Goal: Task Accomplishment & Management: Complete application form

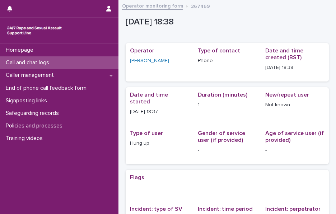
drag, startPoint x: 0, startPoint y: 0, endPoint x: 42, endPoint y: 59, distance: 72.8
click at [42, 59] on p "Call and chat logs" at bounding box center [29, 62] width 52 height 7
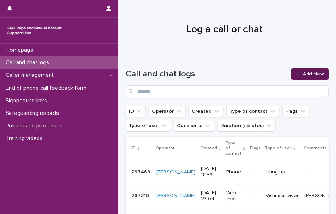
click at [303, 74] on span "Add New" at bounding box center [313, 73] width 21 height 5
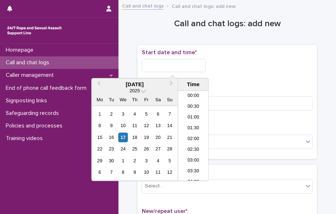
click at [168, 62] on input "text" at bounding box center [174, 65] width 64 height 13
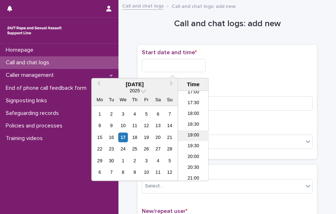
click at [188, 134] on li "19:00" at bounding box center [193, 135] width 31 height 11
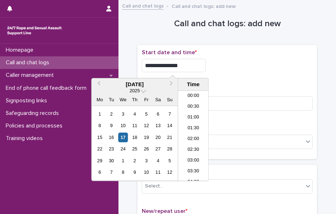
click at [195, 64] on input "**********" at bounding box center [174, 65] width 64 height 13
type input "**********"
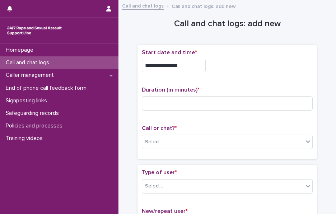
click at [256, 76] on div "**********" at bounding box center [227, 63] width 171 height 29
click at [168, 94] on div "Duration (in minutes) *" at bounding box center [227, 102] width 171 height 30
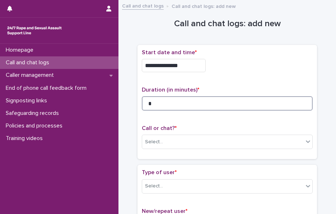
click at [158, 100] on input "*" at bounding box center [227, 103] width 171 height 14
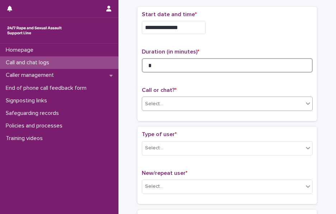
type input "*"
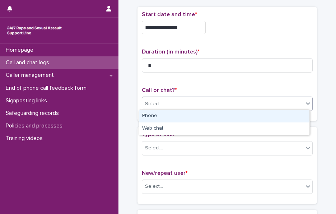
drag, startPoint x: 157, startPoint y: 105, endPoint x: 168, endPoint y: 121, distance: 19.0
click at [168, 121] on body "**********" at bounding box center [168, 107] width 336 height 214
click at [168, 121] on div "Phone" at bounding box center [224, 116] width 170 height 13
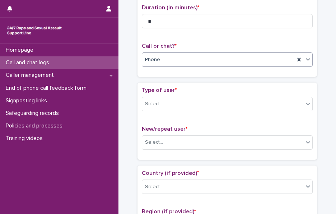
scroll to position [83, 0]
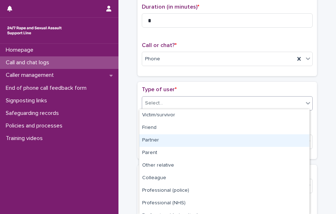
drag, startPoint x: 167, startPoint y: 101, endPoint x: 170, endPoint y: 143, distance: 42.4
click at [170, 143] on body "**********" at bounding box center [168, 107] width 336 height 214
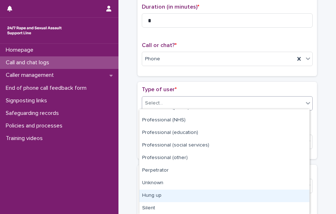
click at [162, 196] on div "Hung up" at bounding box center [224, 196] width 170 height 13
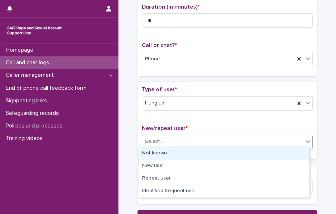
click at [167, 143] on div "Select..." at bounding box center [222, 142] width 161 height 12
click at [156, 153] on div "Not known" at bounding box center [224, 153] width 170 height 13
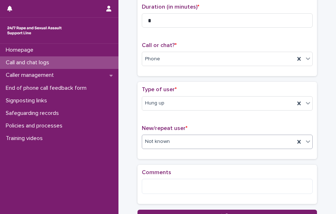
scroll to position [99, 0]
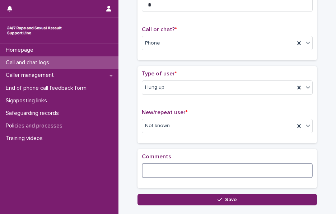
click at [155, 163] on textarea at bounding box center [227, 170] width 171 height 15
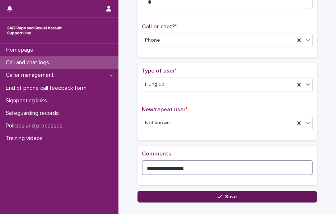
type textarea "**********"
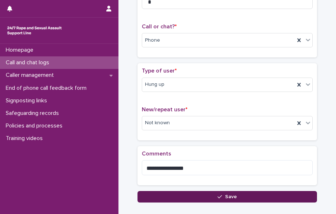
click at [159, 193] on button "Save" at bounding box center [226, 196] width 179 height 11
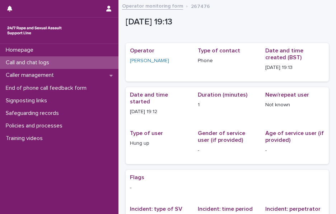
click at [23, 61] on p "Call and chat logs" at bounding box center [29, 62] width 52 height 7
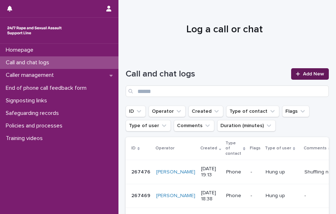
click at [307, 79] on link "Add New" at bounding box center [310, 73] width 38 height 11
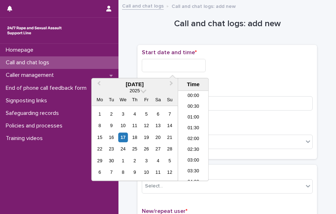
click at [188, 67] on input "text" at bounding box center [174, 65] width 64 height 13
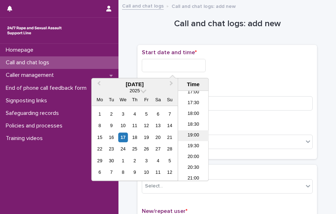
click at [197, 130] on li "19:00" at bounding box center [193, 135] width 31 height 11
click at [190, 62] on input "**********" at bounding box center [174, 65] width 64 height 13
type input "**********"
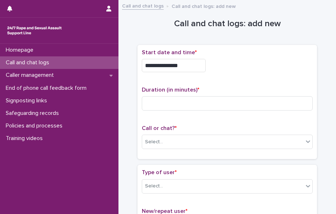
click at [253, 74] on div "**********" at bounding box center [227, 63] width 171 height 29
click at [165, 110] on div "Duration (in minutes) *" at bounding box center [227, 102] width 171 height 30
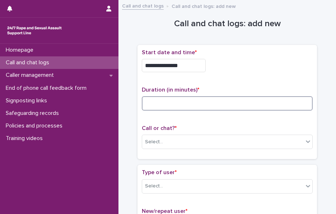
click at [156, 103] on input at bounding box center [227, 103] width 171 height 14
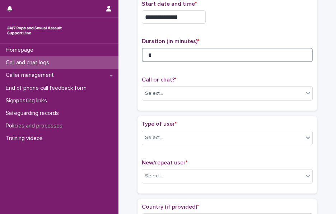
scroll to position [49, 0]
type input "*"
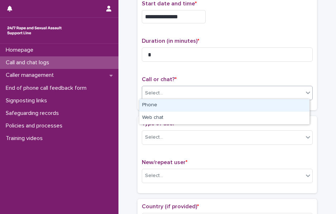
click at [158, 97] on div "Select..." at bounding box center [222, 93] width 161 height 12
click at [167, 105] on div "Phone" at bounding box center [224, 105] width 170 height 13
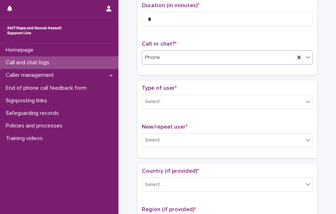
scroll to position [85, 0]
click at [159, 102] on div "Select..." at bounding box center [154, 102] width 18 height 8
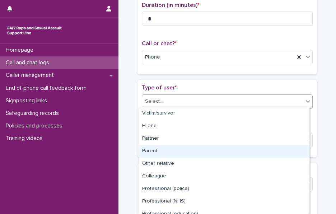
scroll to position [81, 0]
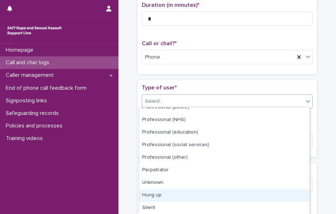
click at [157, 199] on div "Hung up" at bounding box center [224, 195] width 170 height 13
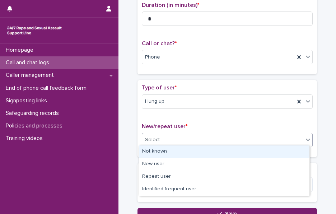
click at [146, 139] on div "Select..." at bounding box center [154, 140] width 18 height 8
click at [161, 150] on div "Not known" at bounding box center [224, 151] width 170 height 13
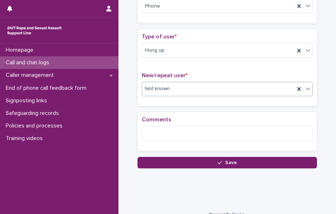
scroll to position [138, 0]
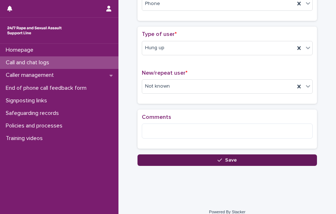
click at [157, 156] on button "Save" at bounding box center [226, 159] width 179 height 11
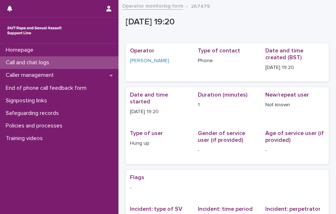
click at [60, 66] on div "Call and chat logs" at bounding box center [59, 62] width 118 height 13
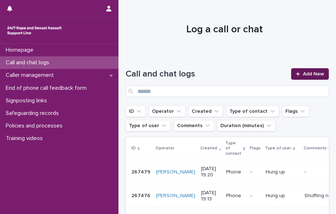
click at [297, 72] on link "Add New" at bounding box center [310, 73] width 38 height 11
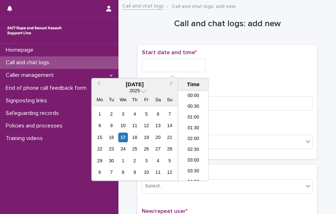
scroll to position [370, 0]
click at [185, 67] on input "text" at bounding box center [174, 65] width 64 height 13
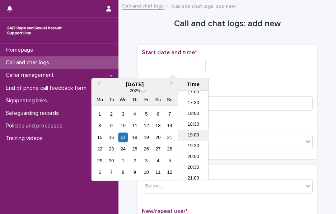
click at [191, 134] on li "19:00" at bounding box center [193, 135] width 31 height 11
click at [201, 64] on input "**********" at bounding box center [174, 65] width 64 height 13
type input "**********"
click at [232, 66] on div "**********" at bounding box center [227, 65] width 171 height 13
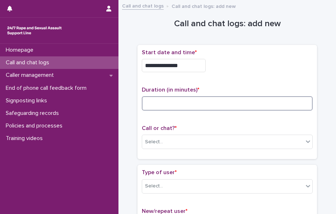
click at [171, 97] on input at bounding box center [227, 103] width 171 height 14
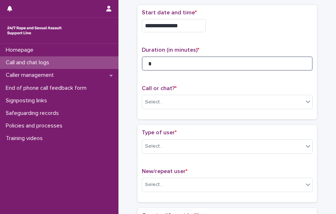
scroll to position [41, 0]
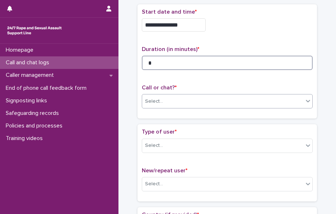
type input "*"
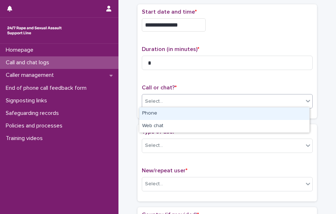
click at [163, 99] on div "Select..." at bounding box center [222, 101] width 161 height 12
click at [162, 113] on div "Phone" at bounding box center [224, 113] width 170 height 13
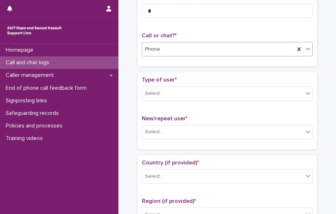
scroll to position [93, 0]
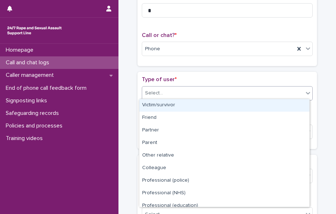
click at [157, 98] on div "Select..." at bounding box center [227, 93] width 171 height 14
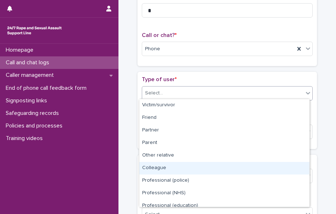
scroll to position [81, 0]
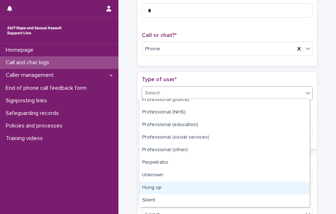
click at [159, 186] on div "Hung up" at bounding box center [224, 188] width 170 height 13
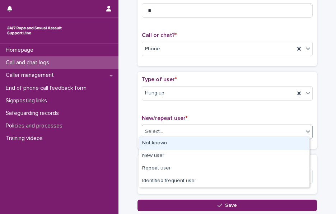
click at [171, 126] on div "Select..." at bounding box center [222, 132] width 161 height 12
click at [157, 141] on div "Not known" at bounding box center [224, 143] width 170 height 13
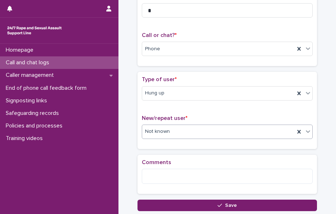
scroll to position [137, 0]
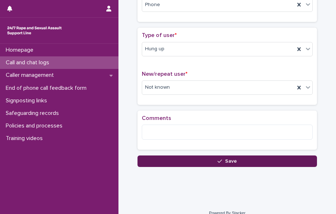
click at [153, 158] on button "Save" at bounding box center [226, 160] width 179 height 11
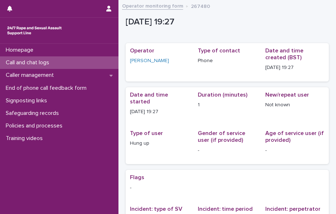
click at [64, 64] on div "Call and chat logs" at bounding box center [59, 62] width 118 height 13
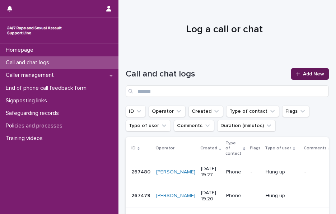
click at [303, 75] on span "Add New" at bounding box center [313, 73] width 21 height 5
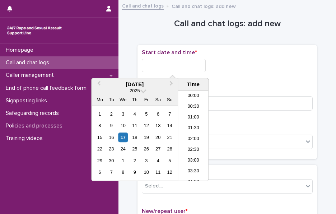
scroll to position [381, 0]
click at [162, 65] on input "text" at bounding box center [174, 65] width 64 height 13
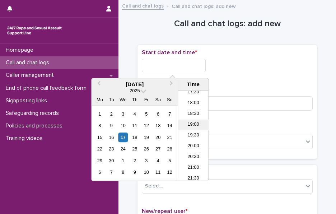
click at [198, 125] on li "19:00" at bounding box center [193, 125] width 31 height 11
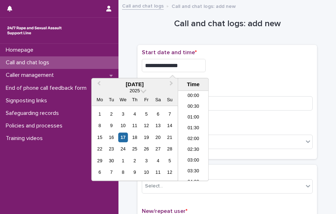
scroll to position [370, 0]
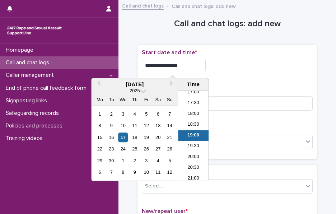
click at [188, 67] on input "**********" at bounding box center [174, 65] width 64 height 13
type input "**********"
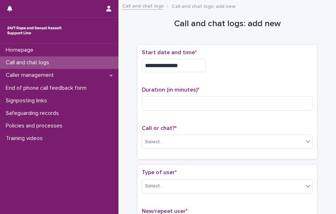
click at [243, 64] on div "**********" at bounding box center [227, 65] width 171 height 13
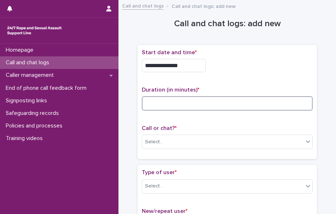
click at [159, 97] on input at bounding box center [227, 103] width 171 height 14
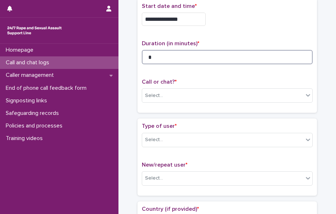
type input "*"
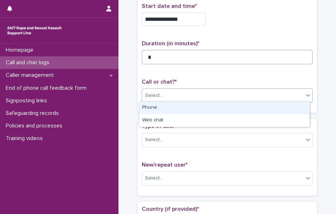
click at [159, 97] on div "Select..." at bounding box center [154, 96] width 18 height 8
click at [164, 108] on div "Phone" at bounding box center [224, 108] width 170 height 13
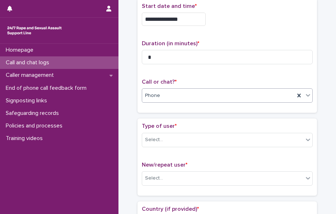
scroll to position [101, 0]
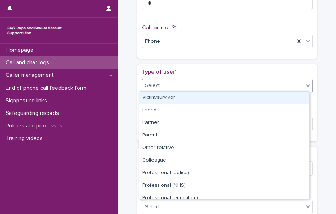
click at [159, 89] on div "Select..." at bounding box center [222, 86] width 161 height 12
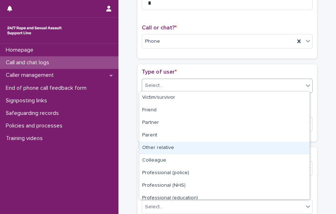
scroll to position [81, 0]
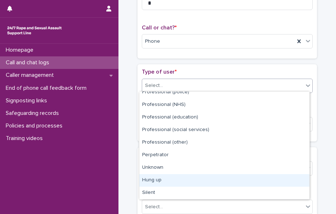
click at [164, 178] on div "Hung up" at bounding box center [224, 180] width 170 height 13
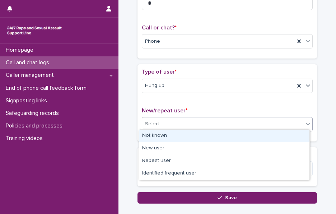
drag, startPoint x: 168, startPoint y: 125, endPoint x: 177, endPoint y: 139, distance: 16.3
click at [177, 139] on body "**********" at bounding box center [168, 107] width 336 height 214
click at [177, 139] on div "Not known" at bounding box center [224, 136] width 170 height 13
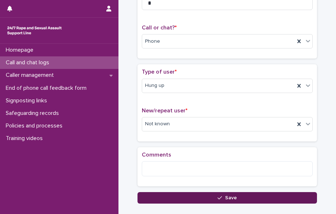
click at [177, 196] on button "Save" at bounding box center [226, 197] width 179 height 11
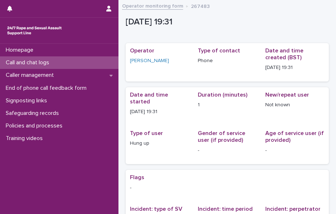
click at [55, 62] on p "Call and chat logs" at bounding box center [29, 62] width 52 height 7
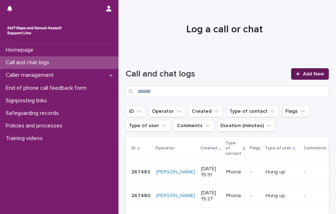
click at [309, 70] on link "Add New" at bounding box center [310, 73] width 38 height 11
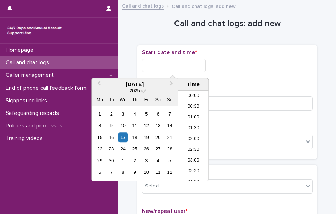
click at [176, 64] on input "text" at bounding box center [174, 65] width 64 height 13
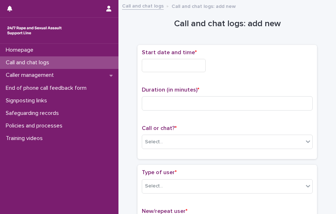
click at [256, 60] on div at bounding box center [227, 65] width 171 height 13
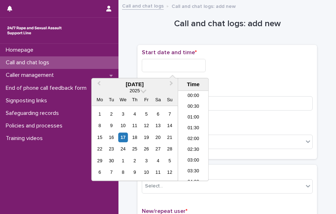
click at [171, 61] on input "text" at bounding box center [174, 65] width 64 height 13
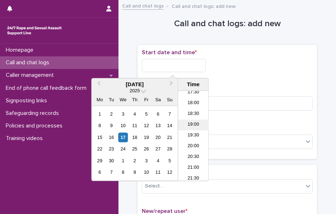
click at [191, 125] on li "19:00" at bounding box center [193, 125] width 31 height 11
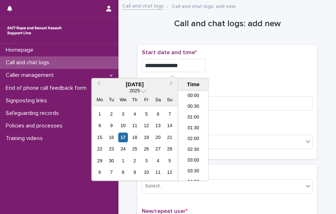
click at [192, 64] on input "**********" at bounding box center [174, 65] width 64 height 13
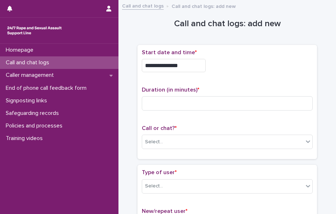
click at [244, 67] on div "**********" at bounding box center [227, 65] width 171 height 13
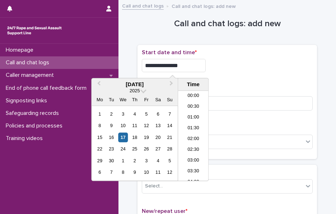
click at [199, 64] on input "**********" at bounding box center [174, 65] width 64 height 13
type input "**********"
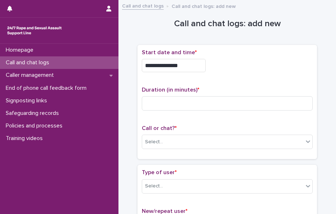
click at [244, 71] on div "**********" at bounding box center [227, 63] width 171 height 29
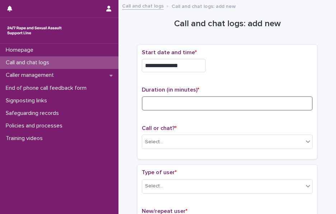
click at [172, 104] on input at bounding box center [227, 103] width 171 height 14
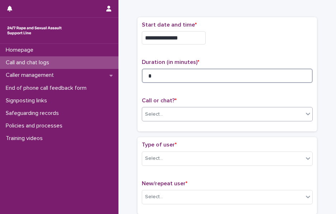
scroll to position [27, 0]
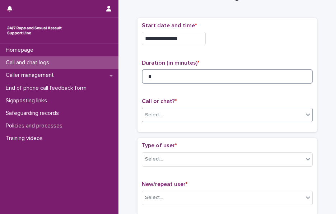
type input "*"
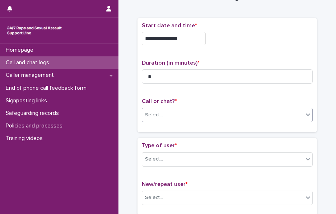
click at [164, 116] on input "text" at bounding box center [164, 114] width 1 height 7
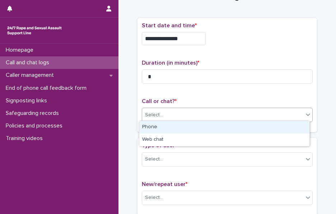
click at [172, 130] on div "Phone" at bounding box center [224, 127] width 170 height 13
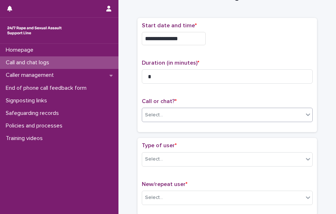
scroll to position [93, 0]
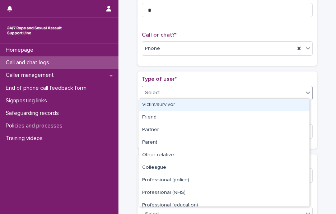
click at [157, 94] on div "Select..." at bounding box center [154, 93] width 18 height 8
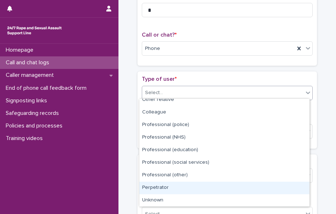
scroll to position [76, 0]
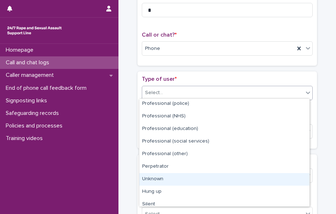
click at [170, 180] on div "Unknown" at bounding box center [224, 179] width 170 height 13
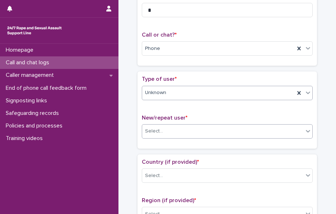
click at [195, 128] on div "Select..." at bounding box center [222, 131] width 161 height 12
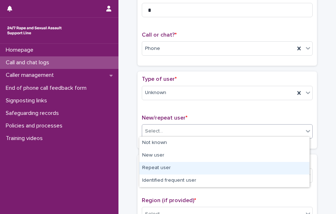
click at [173, 169] on div "Repeat user" at bounding box center [224, 168] width 170 height 13
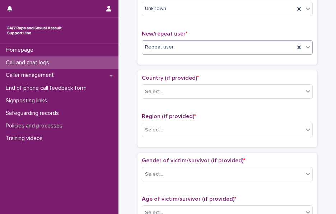
scroll to position [181, 0]
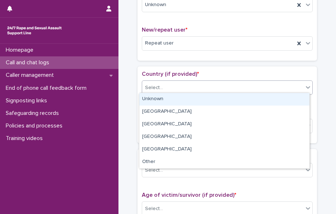
click at [151, 90] on div "Select..." at bounding box center [222, 88] width 161 height 12
click at [161, 100] on div "Unknown" at bounding box center [224, 99] width 170 height 13
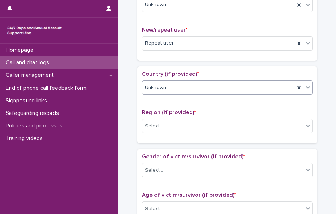
scroll to position [211, 0]
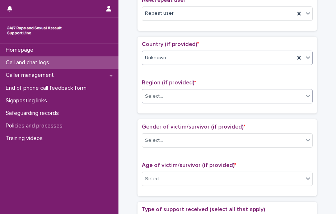
click at [164, 97] on input "text" at bounding box center [164, 96] width 1 height 7
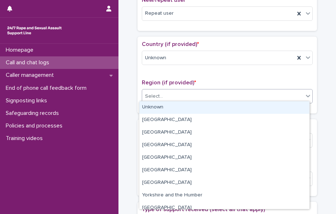
click at [171, 108] on div "Unknown" at bounding box center [224, 107] width 170 height 13
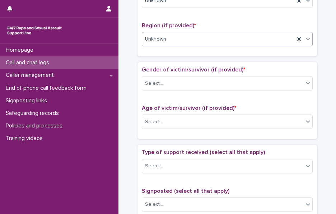
scroll to position [269, 0]
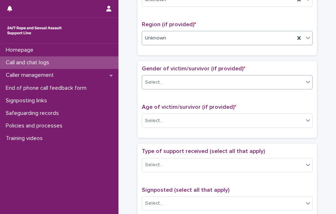
click at [156, 83] on div "Select..." at bounding box center [154, 83] width 18 height 8
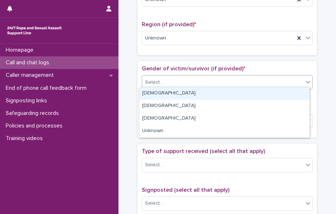
click at [169, 97] on div "[DEMOGRAPHIC_DATA]" at bounding box center [224, 93] width 170 height 13
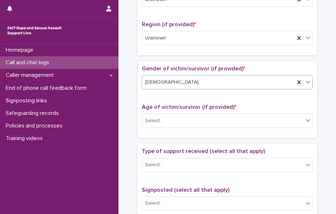
click at [178, 76] on div "[DEMOGRAPHIC_DATA]" at bounding box center [218, 82] width 153 height 12
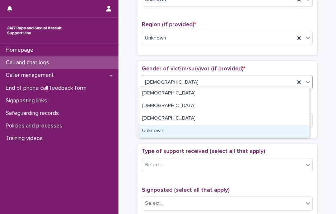
click at [161, 134] on div "Unknown" at bounding box center [224, 131] width 170 height 13
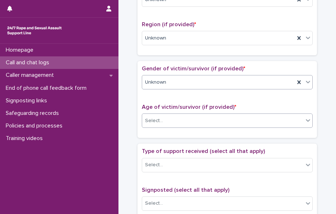
click at [168, 120] on div "Select..." at bounding box center [222, 121] width 161 height 12
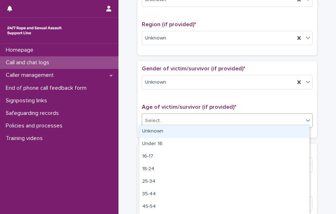
click at [182, 132] on div "Unknown" at bounding box center [224, 131] width 170 height 13
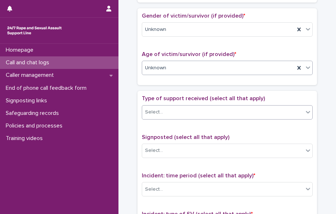
scroll to position [322, 0]
click at [169, 111] on div "Select..." at bounding box center [222, 112] width 161 height 12
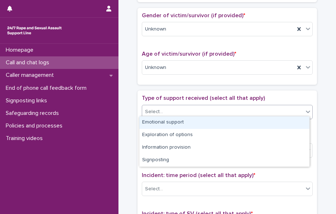
click at [175, 115] on div "Select..." at bounding box center [227, 112] width 171 height 14
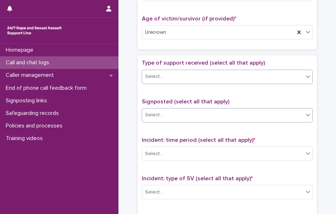
scroll to position [358, 0]
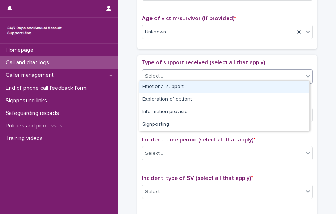
click at [179, 70] on div "Select..." at bounding box center [222, 76] width 161 height 12
click at [181, 84] on div "Emotional support" at bounding box center [224, 87] width 170 height 13
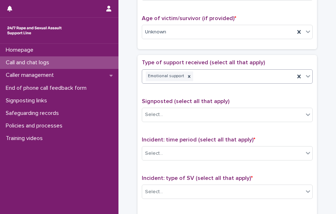
scroll to position [379, 0]
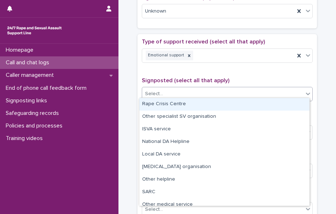
click at [163, 90] on div "Select..." at bounding box center [222, 94] width 161 height 12
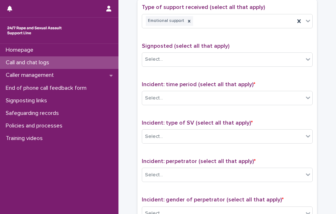
scroll to position [414, 0]
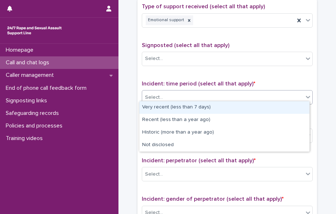
click at [161, 93] on div "Select..." at bounding box center [222, 98] width 161 height 12
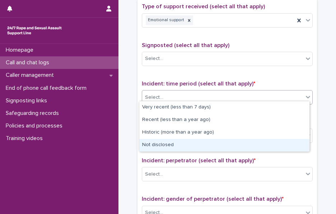
click at [169, 149] on div "Not disclosed" at bounding box center [224, 145] width 170 height 13
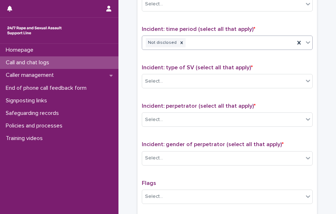
scroll to position [469, 0]
click at [171, 76] on div "Select..." at bounding box center [222, 81] width 161 height 12
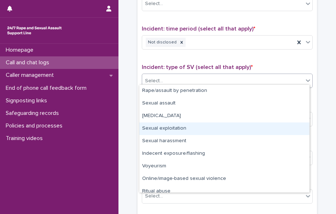
scroll to position [18, 0]
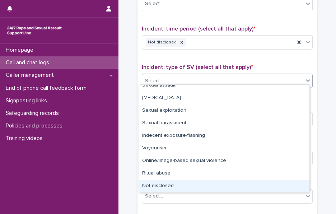
click at [169, 182] on div "Not disclosed" at bounding box center [224, 186] width 170 height 13
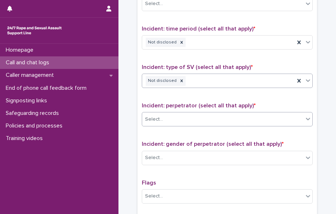
click at [174, 118] on div "Select..." at bounding box center [222, 119] width 161 height 12
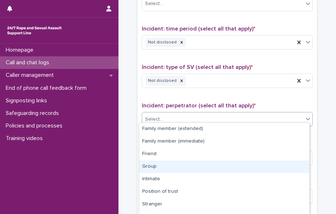
scroll to position [47, 0]
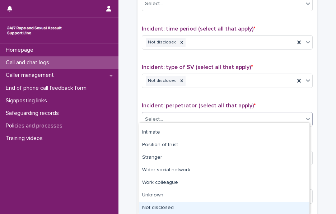
click at [173, 205] on div "Not disclosed" at bounding box center [224, 208] width 170 height 13
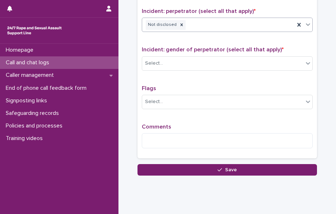
scroll to position [564, 0]
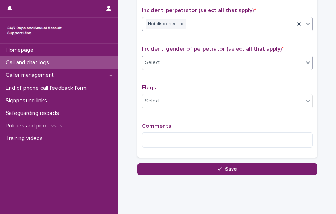
click at [157, 60] on div "Select..." at bounding box center [154, 63] width 18 height 8
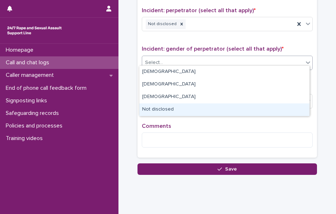
click at [167, 115] on div "Not disclosed" at bounding box center [224, 109] width 170 height 13
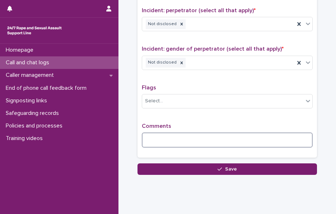
click at [164, 134] on textarea at bounding box center [227, 139] width 171 height 15
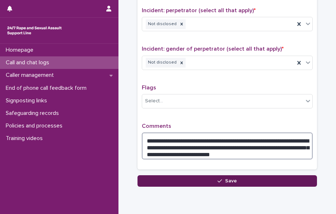
type textarea "**********"
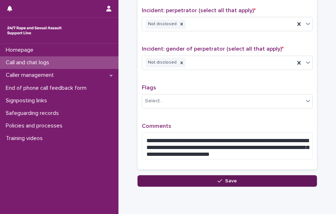
click at [162, 175] on button "Save" at bounding box center [226, 180] width 179 height 11
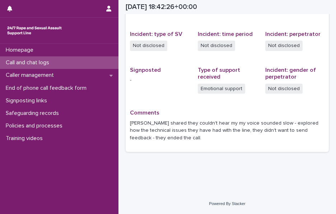
scroll to position [168, 0]
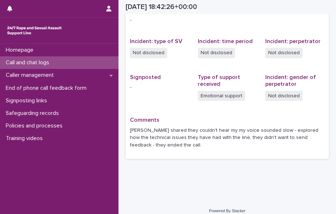
click at [68, 63] on div "Call and chat logs" at bounding box center [59, 62] width 118 height 13
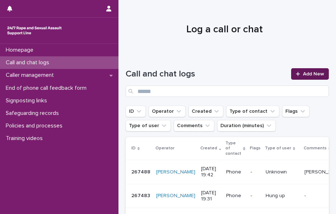
click at [303, 74] on span "Add New" at bounding box center [313, 73] width 21 height 5
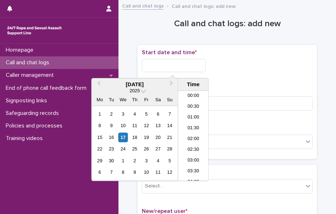
scroll to position [381, 0]
click at [191, 64] on input "text" at bounding box center [174, 65] width 64 height 13
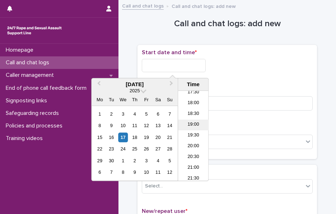
click at [194, 124] on li "19:00" at bounding box center [193, 125] width 31 height 11
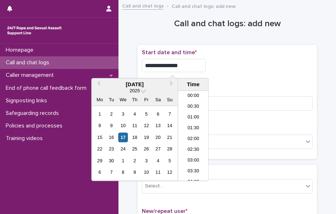
click at [193, 66] on input "**********" at bounding box center [174, 65] width 64 height 13
type input "**********"
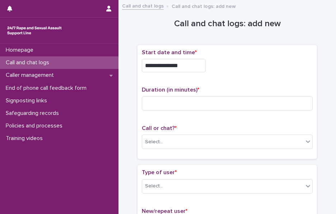
click at [246, 76] on div "**********" at bounding box center [227, 63] width 171 height 29
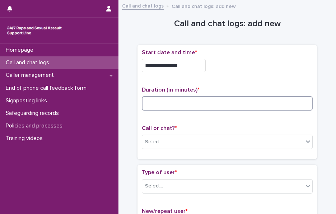
click at [179, 100] on input at bounding box center [227, 103] width 171 height 14
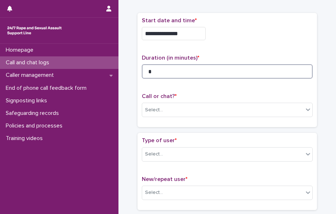
scroll to position [34, 0]
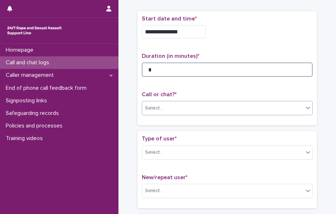
type input "*"
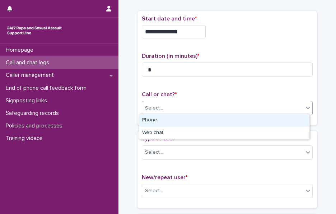
click at [164, 107] on input "text" at bounding box center [164, 107] width 1 height 7
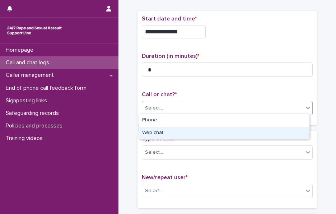
click at [164, 130] on div "Web chat" at bounding box center [224, 133] width 170 height 13
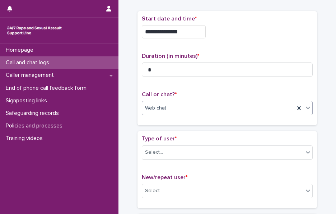
scroll to position [72, 0]
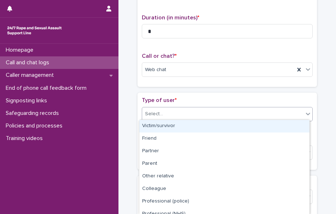
click at [195, 108] on div "Select..." at bounding box center [222, 114] width 161 height 12
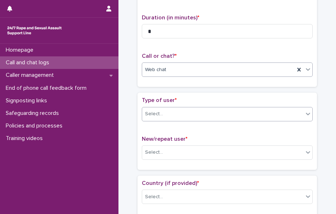
drag, startPoint x: 195, startPoint y: 108, endPoint x: 164, endPoint y: 70, distance: 48.5
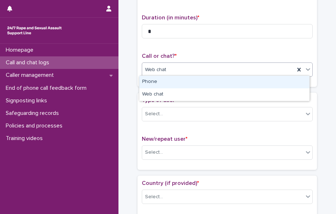
drag, startPoint x: 164, startPoint y: 70, endPoint x: 167, endPoint y: 79, distance: 9.6
click at [167, 79] on body "**********" at bounding box center [168, 107] width 336 height 214
click at [167, 79] on div "Phone" at bounding box center [224, 82] width 170 height 13
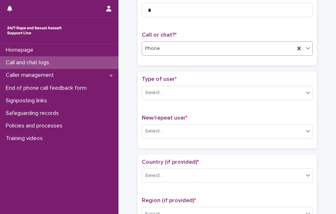
scroll to position [94, 0]
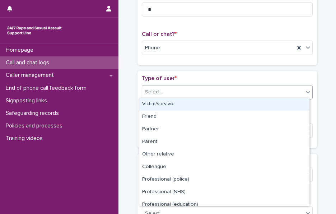
click at [174, 95] on div "Select..." at bounding box center [222, 92] width 161 height 12
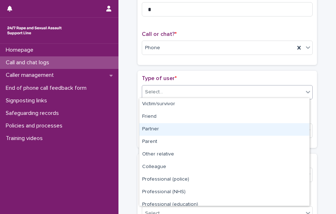
scroll to position [81, 0]
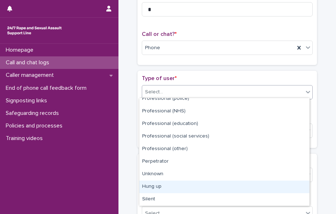
click at [167, 186] on div "Hung up" at bounding box center [224, 187] width 170 height 13
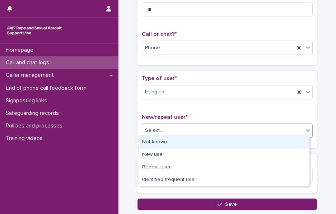
drag, startPoint x: 162, startPoint y: 129, endPoint x: 167, endPoint y: 137, distance: 9.5
click at [167, 137] on body "**********" at bounding box center [168, 107] width 336 height 214
click at [167, 137] on div "Not known" at bounding box center [224, 142] width 170 height 13
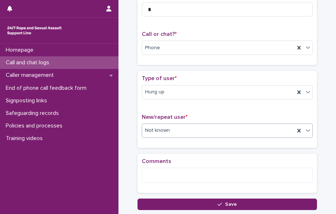
scroll to position [144, 0]
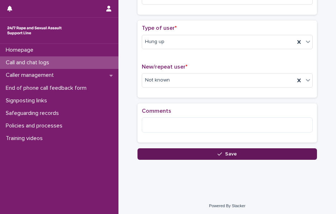
click at [158, 153] on button "Save" at bounding box center [226, 153] width 179 height 11
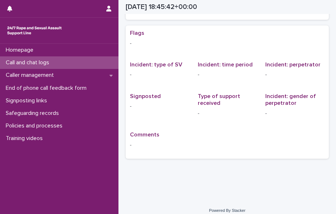
scroll to position [1, 0]
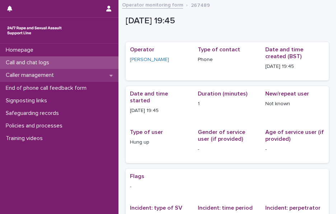
click at [30, 74] on p "Caller management" at bounding box center [31, 75] width 57 height 7
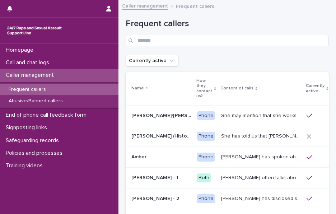
click at [35, 86] on div "Frequent callers" at bounding box center [59, 90] width 118 height 12
click at [143, 41] on input "Search" at bounding box center [227, 40] width 203 height 11
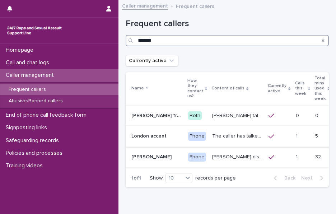
type input "******"
click at [209, 126] on td "The caller has talked about being paid for sex with older men. Gang ‘leaders’ a…" at bounding box center [237, 136] width 56 height 21
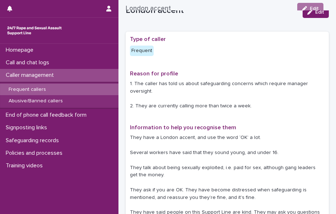
scroll to position [11, 0]
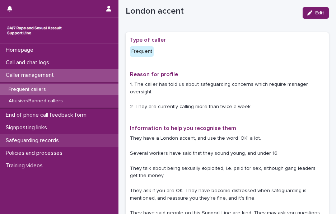
click at [63, 140] on p "Safeguarding records" at bounding box center [34, 140] width 62 height 7
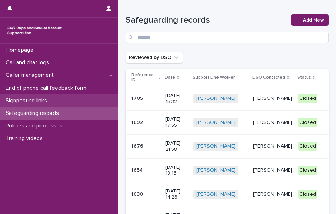
click at [47, 98] on p "Signposting links" at bounding box center [28, 100] width 50 height 7
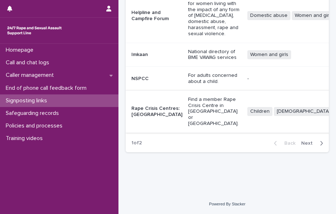
scroll to position [385, 0]
click at [321, 145] on icon "button" at bounding box center [322, 143] width 3 height 4
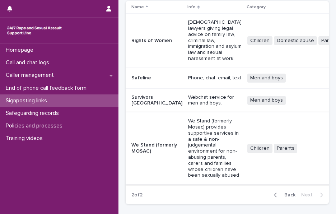
scroll to position [67, 0]
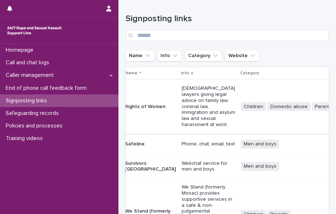
scroll to position [0, 0]
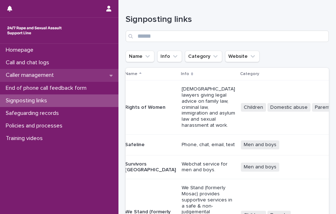
click at [83, 77] on div "Caller management" at bounding box center [59, 75] width 118 height 13
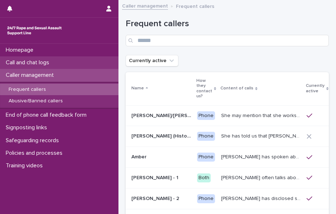
click at [63, 62] on div "Call and chat logs" at bounding box center [59, 62] width 118 height 13
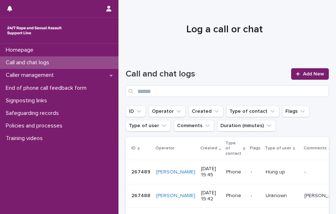
click at [151, 55] on div "Call and chat logs Add New" at bounding box center [227, 80] width 203 height 52
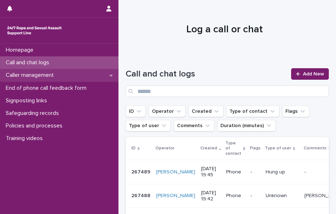
click at [62, 78] on div "Caller management" at bounding box center [59, 75] width 118 height 13
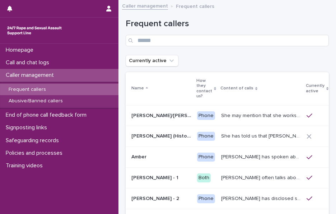
click at [65, 92] on div "Frequent callers" at bounding box center [59, 90] width 118 height 12
click at [333, 89] on p "Calls this week" at bounding box center [338, 88] width 11 height 18
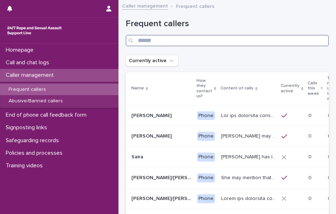
click at [173, 43] on input "Search" at bounding box center [227, 40] width 203 height 11
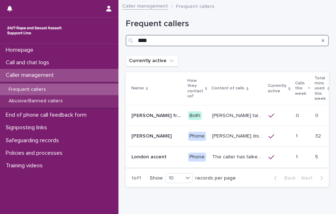
type input "****"
click at [209, 147] on td "The caller has talked about being paid for sex with older men. Gang ‘leaders’ a…" at bounding box center [237, 157] width 56 height 21
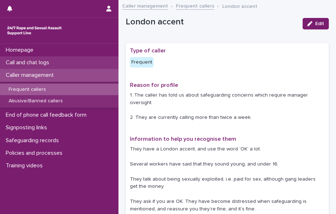
click at [71, 60] on div "Call and chat logs" at bounding box center [59, 62] width 118 height 13
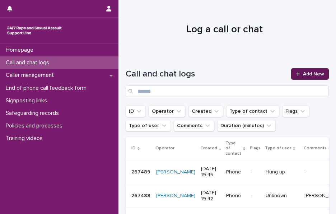
click at [303, 75] on span "Add New" at bounding box center [313, 73] width 21 height 5
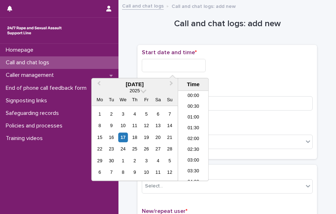
click at [169, 68] on input "text" at bounding box center [174, 65] width 64 height 13
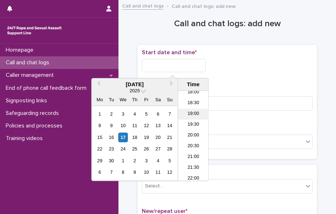
click at [191, 113] on li "19:00" at bounding box center [193, 114] width 31 height 11
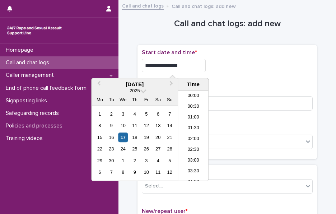
scroll to position [370, 0]
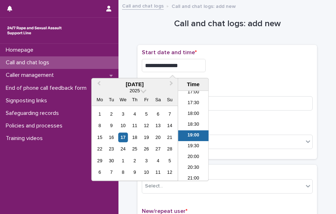
click at [185, 67] on input "**********" at bounding box center [174, 65] width 64 height 13
type input "**********"
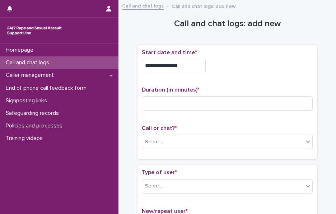
click at [230, 75] on div "**********" at bounding box center [227, 63] width 171 height 29
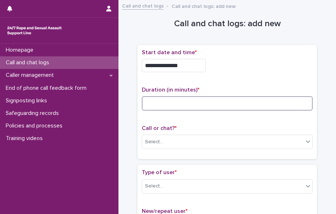
click at [158, 101] on input at bounding box center [227, 103] width 171 height 14
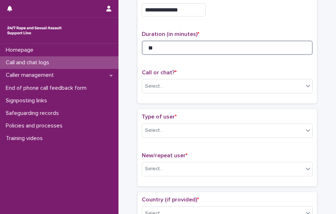
scroll to position [58, 0]
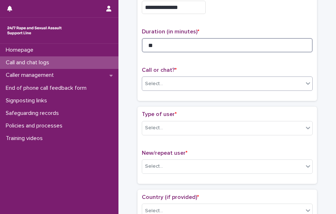
type input "**"
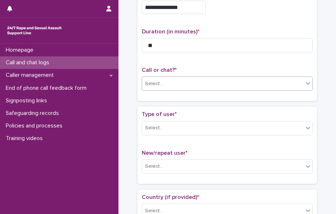
click at [162, 83] on div "Select..." at bounding box center [222, 84] width 161 height 12
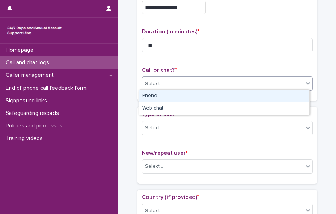
click at [172, 93] on div "Phone" at bounding box center [224, 96] width 170 height 13
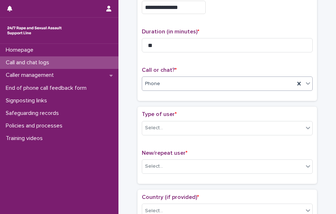
scroll to position [84, 0]
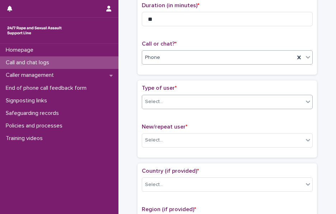
click at [156, 98] on div "Select..." at bounding box center [154, 102] width 18 height 8
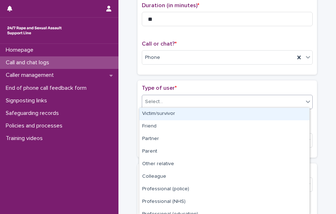
click at [173, 111] on div "Victim/survivor" at bounding box center [224, 114] width 170 height 13
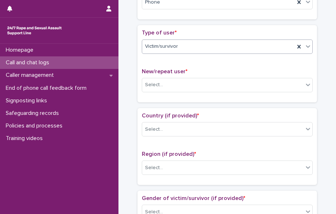
scroll to position [140, 0]
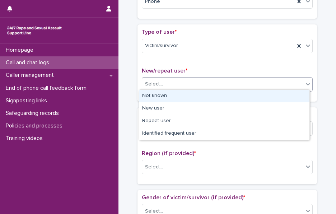
click at [154, 87] on div "Select..." at bounding box center [222, 84] width 161 height 12
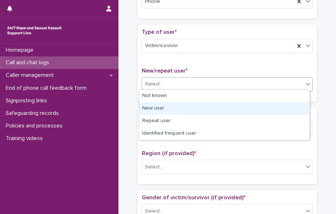
click at [172, 113] on div "New user" at bounding box center [224, 108] width 170 height 13
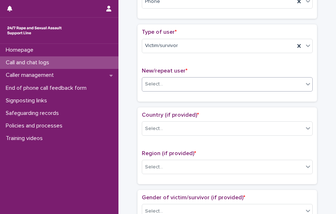
scroll to position [173, 0]
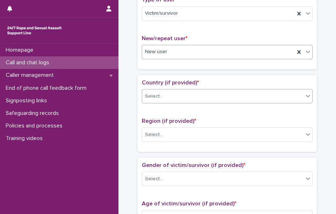
click at [151, 97] on div "Select..." at bounding box center [154, 97] width 18 height 8
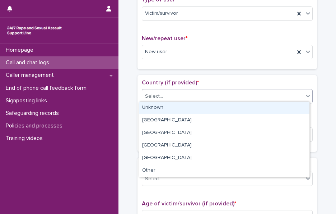
click at [168, 109] on div "Unknown" at bounding box center [224, 108] width 170 height 13
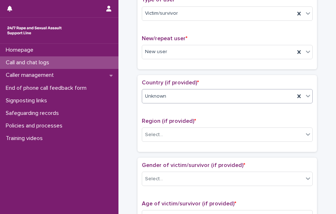
scroll to position [200, 0]
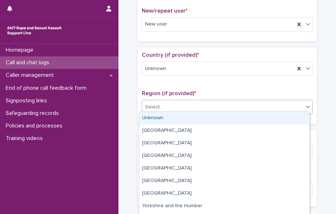
click at [163, 108] on div "Select..." at bounding box center [222, 107] width 161 height 12
click at [174, 117] on div "Unknown" at bounding box center [224, 118] width 170 height 13
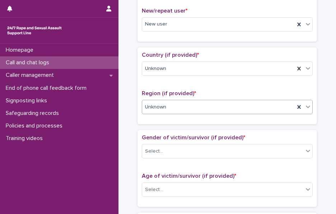
scroll to position [266, 0]
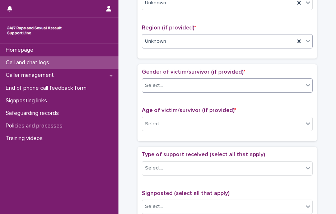
click at [164, 85] on input "text" at bounding box center [164, 85] width 1 height 7
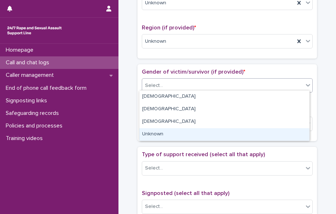
click at [164, 134] on div "Unknown" at bounding box center [224, 134] width 170 height 13
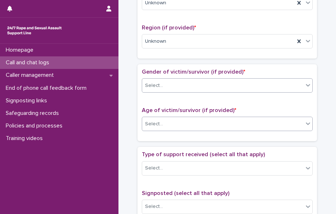
click at [162, 124] on div "Select..." at bounding box center [222, 124] width 161 height 12
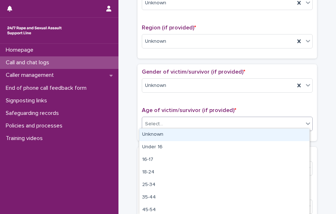
click at [176, 135] on div "Unknown" at bounding box center [224, 135] width 170 height 13
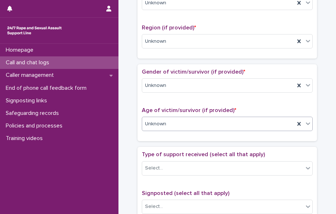
scroll to position [323, 0]
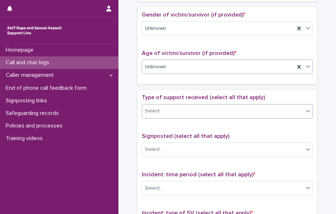
click at [164, 111] on div "Select..." at bounding box center [222, 111] width 161 height 12
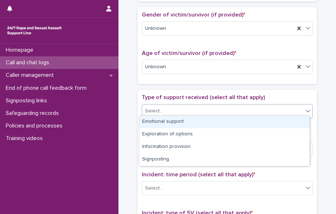
click at [184, 127] on div "Emotional support" at bounding box center [224, 122] width 170 height 13
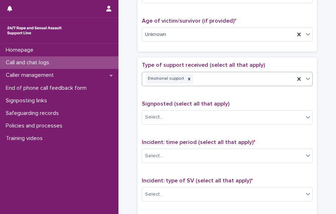
scroll to position [356, 0]
click at [210, 75] on div "Emotional support" at bounding box center [218, 78] width 153 height 13
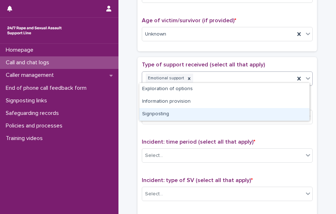
click at [172, 115] on div "Signposting" at bounding box center [224, 114] width 170 height 13
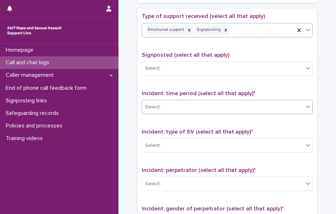
scroll to position [405, 0]
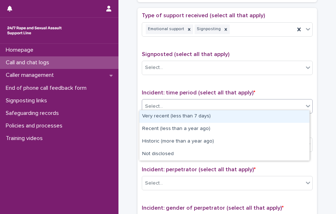
click at [174, 102] on div "Select..." at bounding box center [222, 107] width 161 height 12
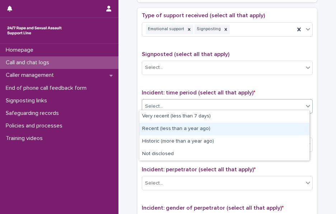
click at [173, 127] on div "Recent (less than a year ago)" at bounding box center [224, 129] width 170 height 13
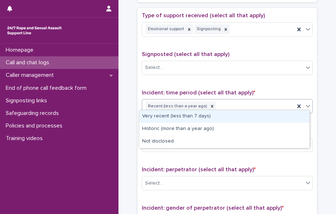
click at [231, 106] on div "Recent (less than a year ago)" at bounding box center [218, 106] width 153 height 13
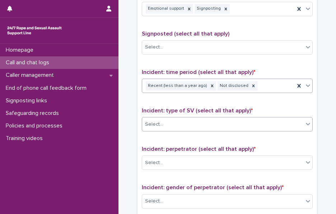
scroll to position [426, 0]
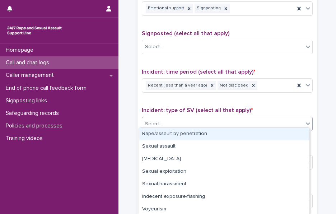
click at [177, 120] on div "Select..." at bounding box center [222, 124] width 161 height 12
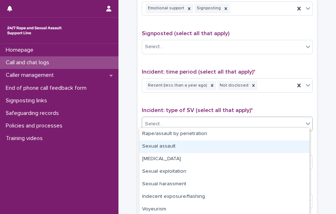
click at [188, 149] on div "Sexual assault" at bounding box center [224, 146] width 170 height 13
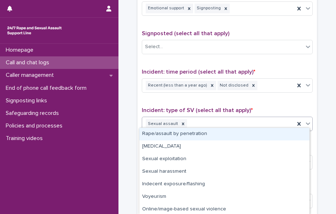
click at [246, 125] on div "Sexual assault" at bounding box center [218, 124] width 153 height 13
click at [204, 137] on div "Rape/assault by penetration" at bounding box center [224, 134] width 170 height 13
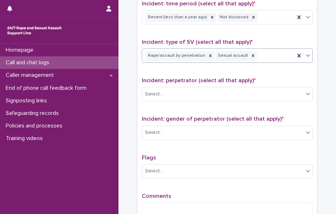
scroll to position [501, 0]
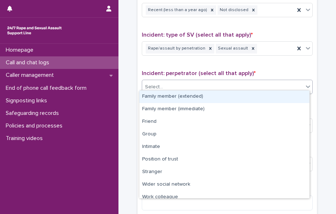
click at [167, 83] on div "Select..." at bounding box center [222, 87] width 161 height 12
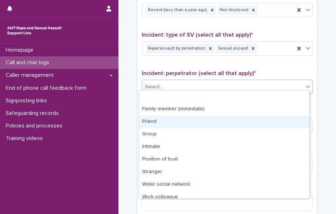
scroll to position [31, 0]
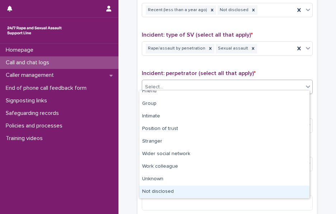
click at [172, 193] on div "Not disclosed" at bounding box center [224, 192] width 170 height 13
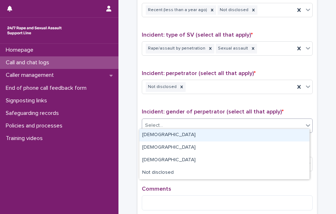
click at [174, 120] on div "Select..." at bounding box center [222, 126] width 161 height 12
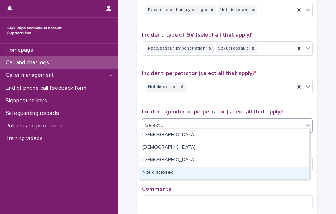
click at [168, 171] on div "Not disclosed" at bounding box center [224, 173] width 170 height 13
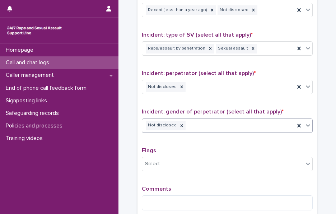
scroll to position [554, 0]
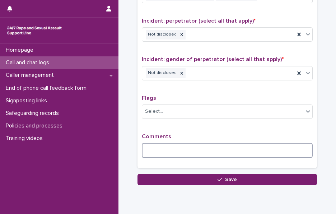
click at [152, 152] on textarea at bounding box center [227, 150] width 171 height 15
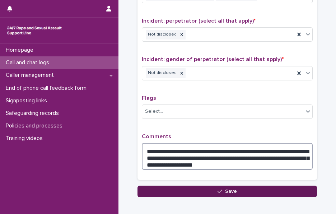
type textarea "**********"
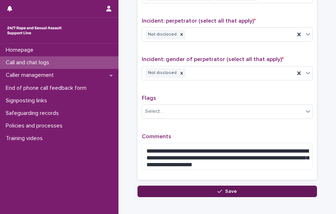
click at [162, 186] on button "Save" at bounding box center [226, 191] width 179 height 11
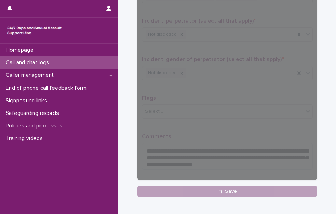
scroll to position [191, 0]
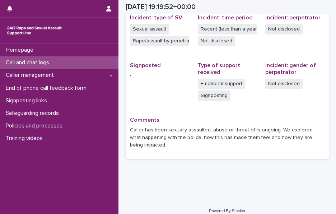
click at [41, 9] on div at bounding box center [53, 8] width 92 height 17
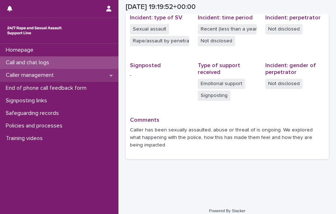
click at [64, 70] on div "Caller management" at bounding box center [59, 75] width 118 height 13
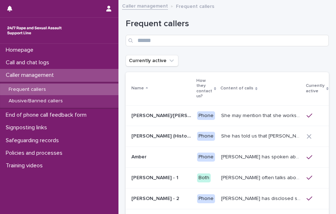
click at [89, 90] on div "Frequent callers" at bounding box center [59, 90] width 118 height 12
click at [191, 38] on input "Search" at bounding box center [227, 40] width 203 height 11
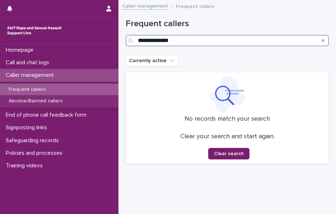
type input "**********"
drag, startPoint x: 191, startPoint y: 38, endPoint x: 122, endPoint y: 35, distance: 68.3
click at [122, 35] on div "**********" at bounding box center [227, 95] width 210 height 183
type input "*****"
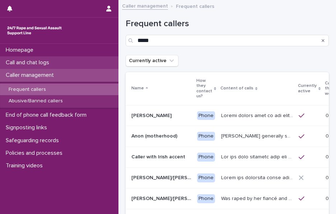
click at [53, 63] on p "Call and chat logs" at bounding box center [29, 62] width 52 height 7
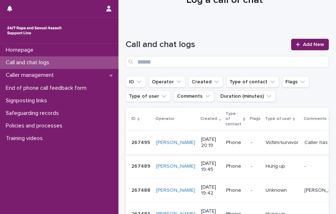
scroll to position [0, 23]
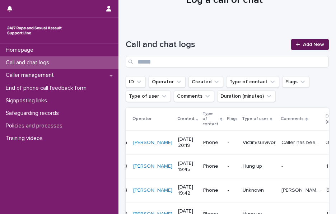
click at [303, 47] on span "Add New" at bounding box center [313, 44] width 21 height 5
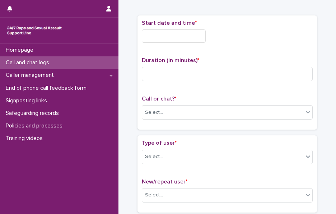
scroll to position [33, 0]
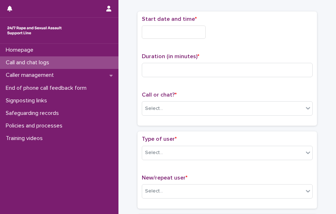
click at [168, 31] on input "text" at bounding box center [174, 31] width 64 height 13
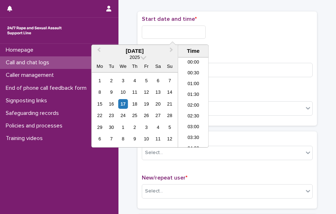
scroll to position [413, 0]
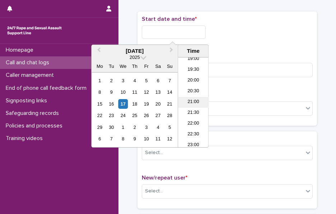
click at [192, 99] on li "21:00" at bounding box center [193, 102] width 31 height 11
click at [190, 26] on input "**********" at bounding box center [174, 31] width 64 height 13
type input "**********"
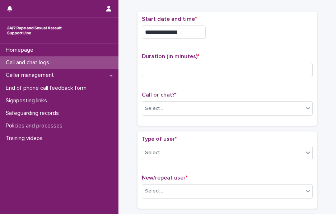
click at [218, 35] on div "**********" at bounding box center [227, 31] width 171 height 13
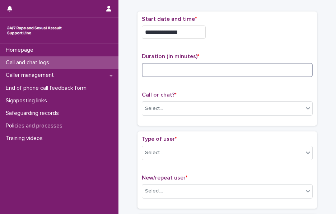
click at [166, 63] on input at bounding box center [227, 70] width 171 height 14
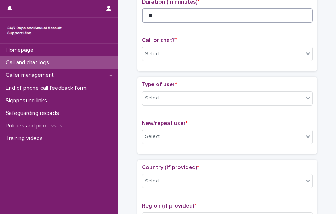
scroll to position [90, 0]
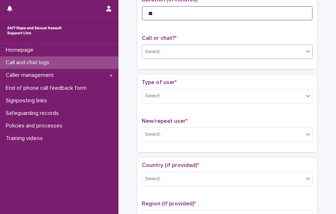
type input "**"
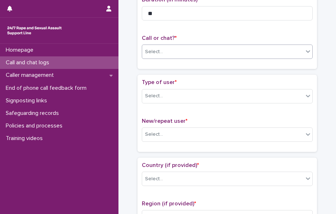
click at [154, 54] on div "Select..." at bounding box center [154, 52] width 18 height 8
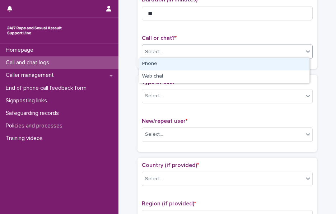
click at [161, 66] on div "Phone" at bounding box center [224, 64] width 170 height 13
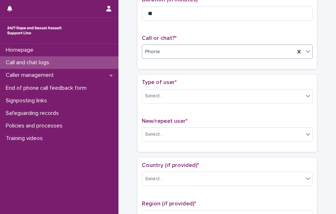
scroll to position [129, 0]
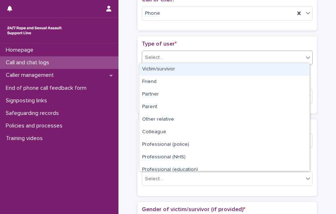
click at [151, 63] on body "**********" at bounding box center [168, 107] width 336 height 214
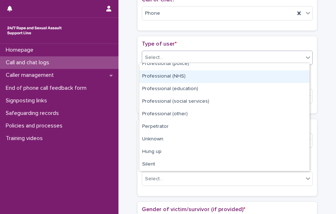
scroll to position [0, 0]
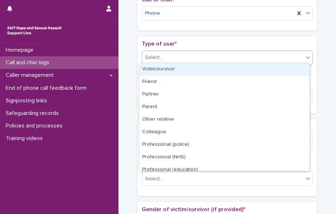
click at [177, 71] on div "Victim/survivor" at bounding box center [224, 69] width 170 height 13
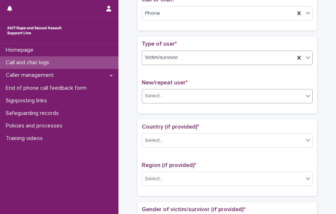
click at [179, 91] on div "Select..." at bounding box center [222, 96] width 161 height 12
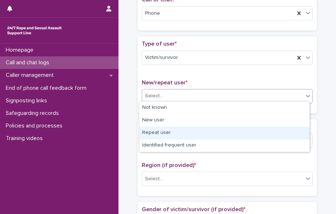
click at [168, 130] on div "Repeat user" at bounding box center [224, 133] width 170 height 13
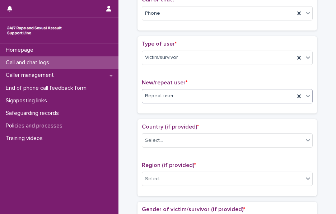
scroll to position [195, 0]
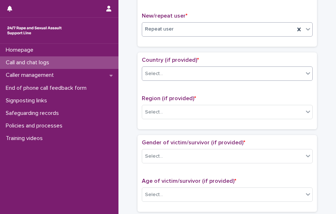
click at [164, 71] on div "Select..." at bounding box center [222, 74] width 161 height 12
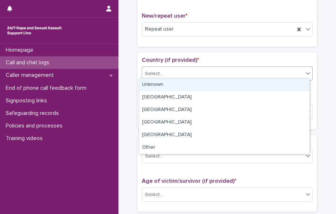
click at [179, 85] on div "Unknown" at bounding box center [224, 85] width 170 height 13
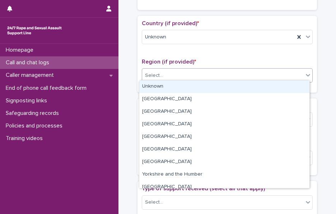
click at [158, 72] on div "Select..." at bounding box center [154, 76] width 18 height 8
click at [176, 84] on div "Unknown" at bounding box center [224, 86] width 170 height 13
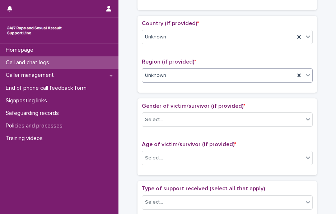
scroll to position [262, 0]
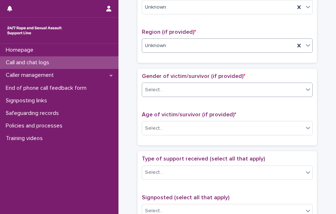
click at [164, 87] on div "Select..." at bounding box center [222, 90] width 161 height 12
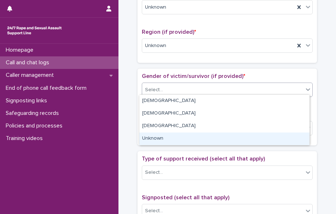
click at [174, 139] on div "Unknown" at bounding box center [224, 138] width 170 height 13
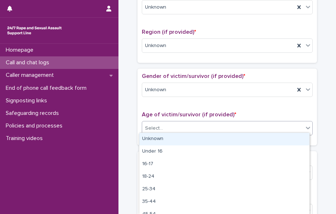
click at [175, 128] on div "Select..." at bounding box center [222, 128] width 161 height 12
click at [187, 139] on div "Unknown" at bounding box center [224, 139] width 170 height 13
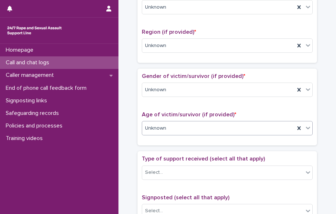
scroll to position [353, 0]
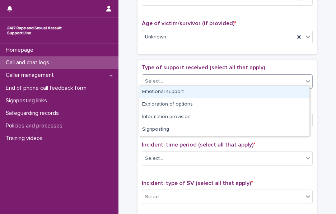
click at [175, 79] on div "Select..." at bounding box center [222, 81] width 161 height 12
click at [186, 94] on div "Emotional support" at bounding box center [224, 92] width 170 height 13
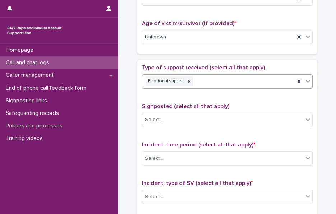
scroll to position [391, 0]
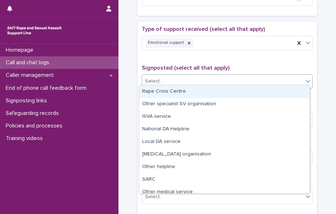
click at [155, 82] on div "Select..." at bounding box center [222, 81] width 161 height 12
click at [182, 76] on div "Select..." at bounding box center [222, 81] width 161 height 12
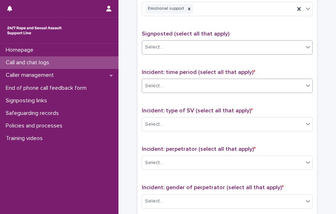
scroll to position [426, 0]
click at [162, 82] on div "Select..." at bounding box center [222, 86] width 161 height 12
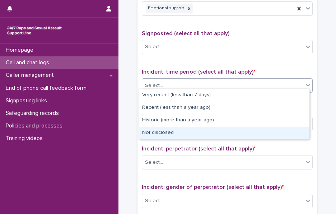
click at [167, 131] on div "Not disclosed" at bounding box center [224, 133] width 170 height 13
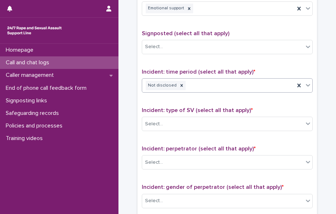
scroll to position [501, 0]
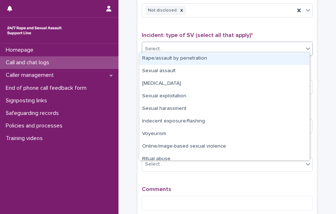
click at [164, 45] on div at bounding box center [164, 49] width 1 height 8
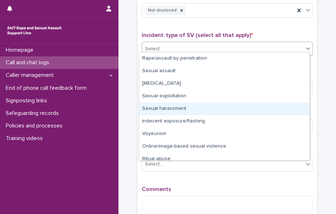
scroll to position [18, 0]
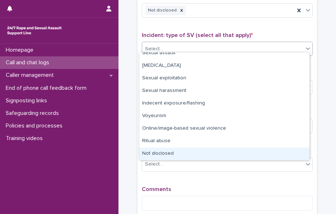
click at [172, 151] on div "Not disclosed" at bounding box center [224, 154] width 170 height 13
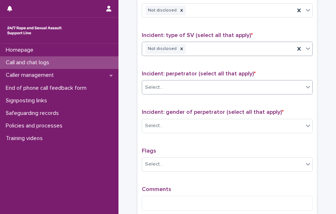
click at [177, 85] on div "Select..." at bounding box center [222, 87] width 161 height 12
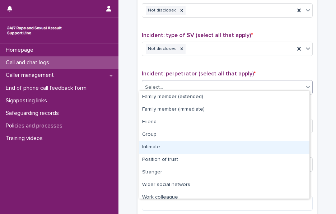
scroll to position [31, 0]
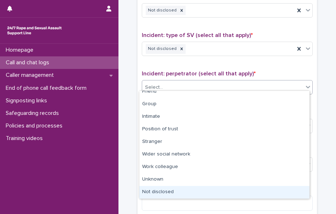
click at [172, 189] on div "Not disclosed" at bounding box center [224, 192] width 170 height 13
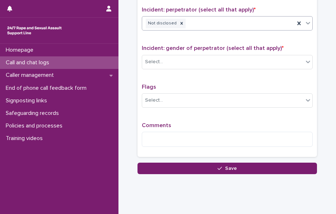
scroll to position [565, 0]
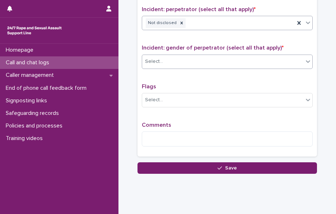
click at [157, 64] on div "Select..." at bounding box center [227, 62] width 171 height 14
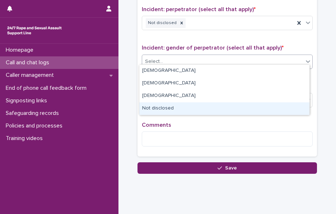
click at [170, 106] on div "Not disclosed" at bounding box center [224, 108] width 170 height 13
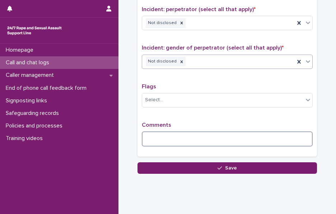
click at [171, 135] on textarea at bounding box center [227, 138] width 171 height 15
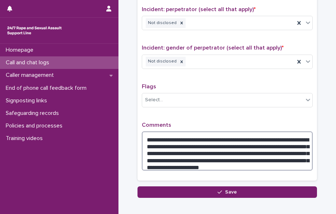
drag, startPoint x: 226, startPoint y: 158, endPoint x: 150, endPoint y: 165, distance: 76.8
click at [150, 165] on textarea "**********" at bounding box center [227, 150] width 171 height 39
click at [184, 143] on textarea "**********" at bounding box center [227, 150] width 171 height 39
click at [285, 141] on textarea "**********" at bounding box center [227, 150] width 171 height 39
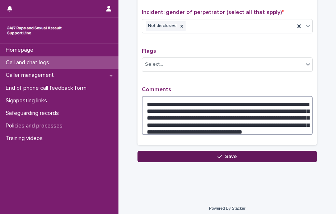
type textarea "**********"
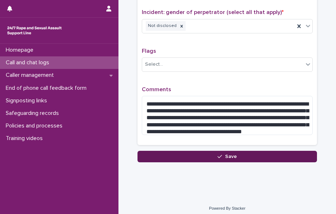
click at [177, 153] on button "Save" at bounding box center [226, 156] width 179 height 11
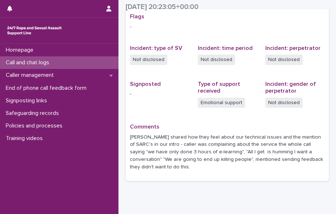
scroll to position [183, 0]
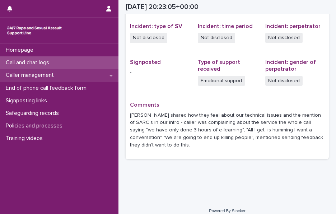
click at [49, 73] on p "Caller management" at bounding box center [31, 75] width 57 height 7
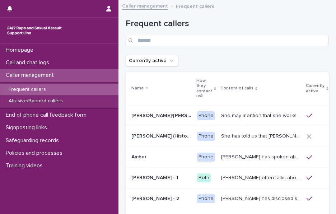
click at [200, 57] on div "Currently active" at bounding box center [227, 60] width 203 height 11
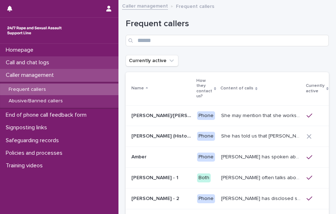
click at [61, 65] on div "Call and chat logs" at bounding box center [59, 62] width 118 height 13
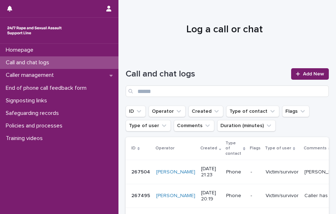
click at [174, 36] on div at bounding box center [224, 27] width 212 height 54
click at [251, 169] on p "-" at bounding box center [255, 172] width 9 height 6
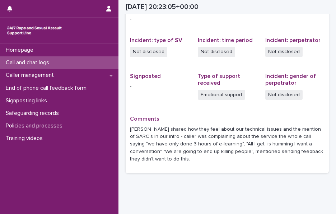
scroll to position [168, 0]
click at [172, 65] on div "Flags - Incident: type of SV Not disclosed Incident: time period Not disclosed …" at bounding box center [227, 87] width 195 height 163
click at [45, 61] on p "Call and chat logs" at bounding box center [29, 62] width 52 height 7
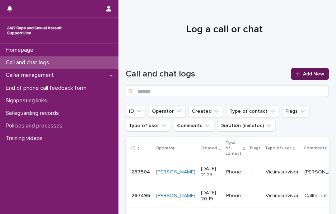
click at [300, 70] on link "Add New" at bounding box center [310, 73] width 38 height 11
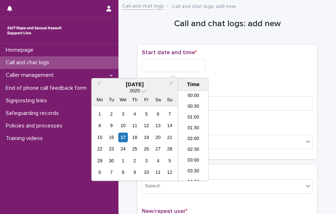
scroll to position [413, 0]
click at [189, 61] on input "text" at bounding box center [174, 65] width 64 height 13
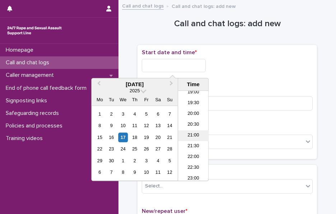
click at [192, 133] on li "21:00" at bounding box center [193, 135] width 31 height 11
click at [189, 67] on input "**********" at bounding box center [174, 65] width 64 height 13
type input "**********"
click at [211, 67] on div "**********" at bounding box center [227, 65] width 171 height 13
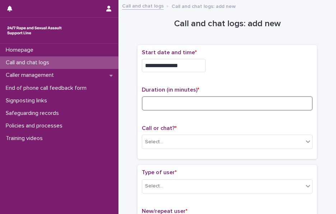
click at [168, 102] on input at bounding box center [227, 103] width 171 height 14
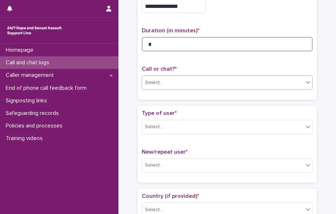
type input "*"
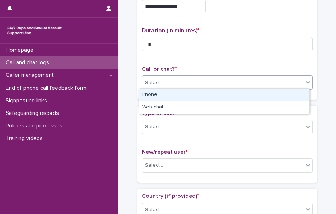
click at [162, 84] on div "Select..." at bounding box center [222, 83] width 161 height 12
click at [169, 100] on div "Phone" at bounding box center [224, 95] width 170 height 13
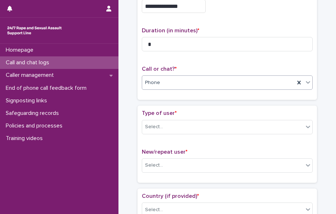
scroll to position [102, 0]
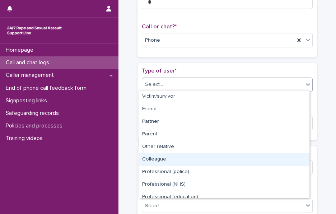
click at [178, 189] on body "**********" at bounding box center [168, 107] width 336 height 214
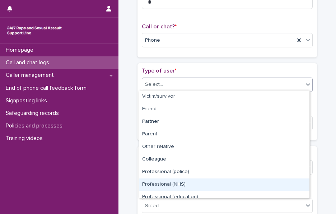
scroll to position [81, 0]
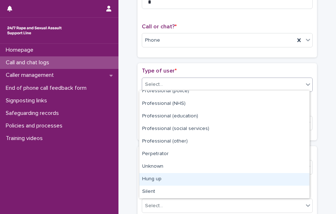
click at [176, 183] on div "Hung up" at bounding box center [224, 179] width 170 height 13
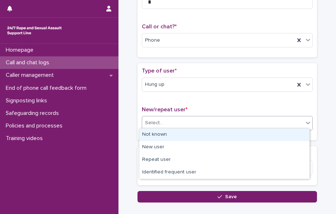
click at [177, 127] on div "Select..." at bounding box center [227, 123] width 171 height 14
click at [171, 133] on div "Not known" at bounding box center [224, 135] width 170 height 13
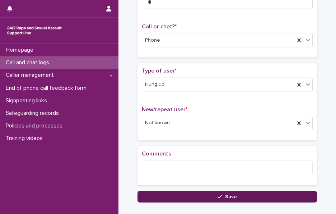
click at [158, 194] on button "Save" at bounding box center [226, 196] width 179 height 11
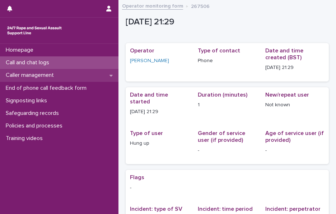
click at [59, 70] on div "Caller management" at bounding box center [59, 75] width 118 height 13
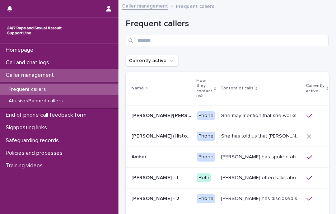
click at [55, 85] on div "Frequent callers" at bounding box center [59, 90] width 118 height 12
click at [333, 93] on p "Calls this week" at bounding box center [338, 88] width 11 height 18
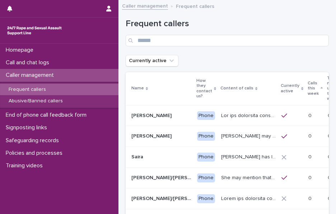
scroll to position [0, 35]
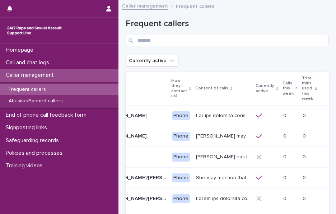
click at [288, 86] on p "Calls this week" at bounding box center [288, 88] width 11 height 18
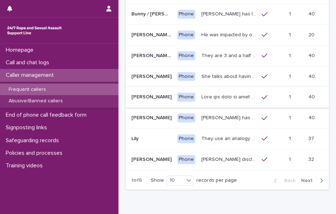
scroll to position [143, 0]
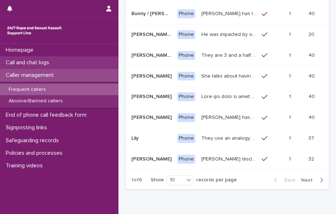
click at [61, 65] on div "Call and chat logs" at bounding box center [59, 62] width 118 height 13
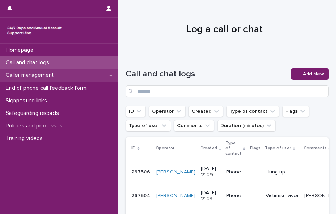
click at [56, 78] on p "Caller management" at bounding box center [31, 75] width 57 height 7
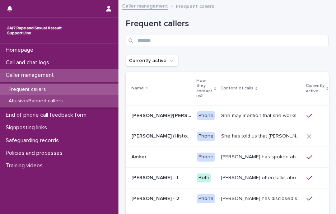
click at [42, 103] on p "Abusive/Banned callers" at bounding box center [36, 101] width 66 height 6
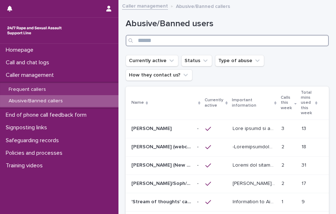
click at [154, 41] on input "Search" at bounding box center [227, 40] width 203 height 11
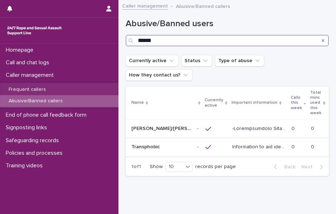
type input "******"
click at [174, 145] on p at bounding box center [161, 147] width 60 height 6
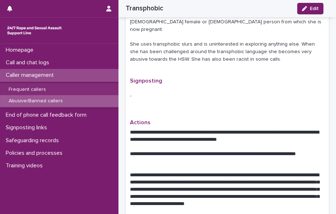
scroll to position [332, 0]
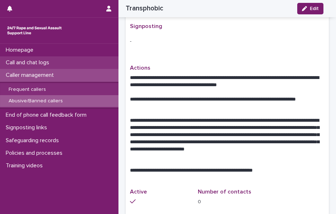
click at [38, 62] on p "Call and chat logs" at bounding box center [29, 62] width 52 height 7
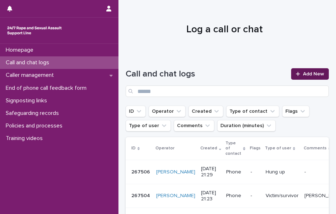
click at [303, 76] on link "Add New" at bounding box center [310, 73] width 38 height 11
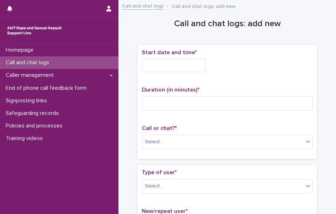
click at [178, 59] on input "text" at bounding box center [174, 65] width 64 height 13
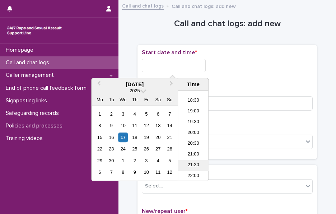
scroll to position [393, 0]
click at [192, 129] on li "20:00" at bounding box center [193, 133] width 31 height 11
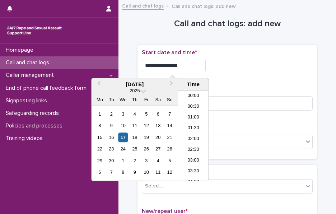
click at [186, 62] on input "**********" at bounding box center [174, 65] width 64 height 13
type input "**********"
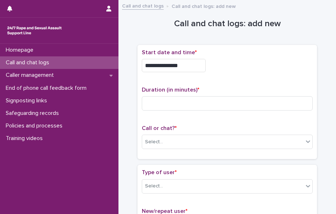
click at [225, 69] on div "**********" at bounding box center [227, 65] width 171 height 13
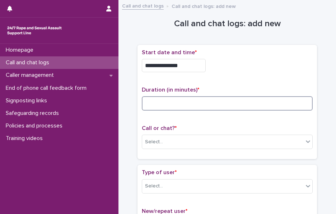
click at [169, 102] on input at bounding box center [227, 103] width 171 height 14
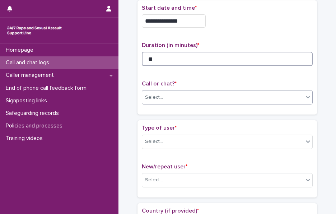
type input "**"
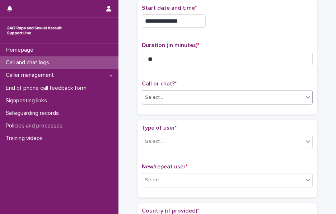
click at [164, 99] on div "Select..." at bounding box center [222, 98] width 161 height 12
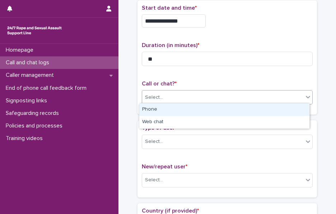
click at [161, 112] on div "Phone" at bounding box center [224, 109] width 170 height 13
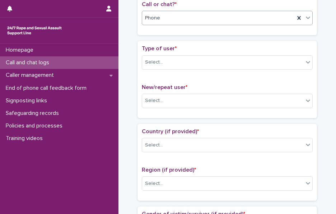
scroll to position [125, 0]
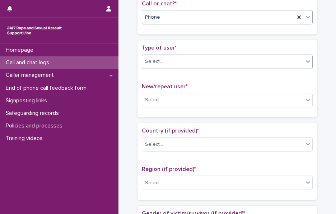
click at [156, 66] on div "Select..." at bounding box center [227, 62] width 171 height 14
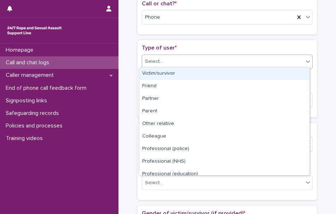
click at [168, 75] on div "Victim/survivor" at bounding box center [224, 73] width 170 height 13
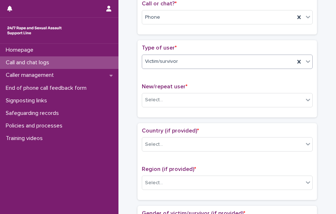
scroll to position [159, 0]
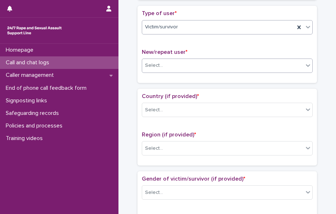
click at [154, 62] on div "Select..." at bounding box center [154, 66] width 18 height 8
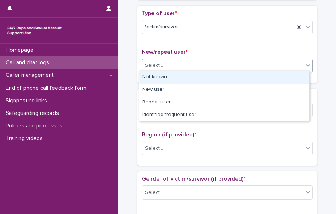
click at [169, 75] on div "Not known" at bounding box center [224, 77] width 170 height 13
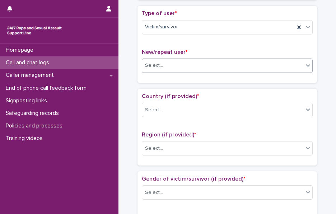
scroll to position [188, 0]
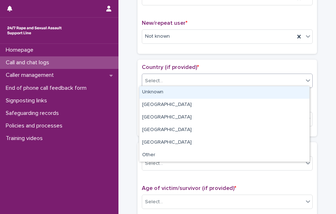
click at [169, 75] on div "Select..." at bounding box center [222, 81] width 161 height 12
click at [188, 95] on div "Unknown" at bounding box center [224, 92] width 170 height 13
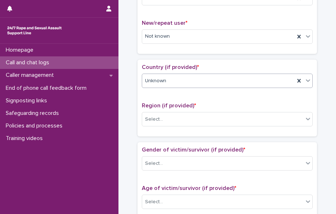
scroll to position [228, 0]
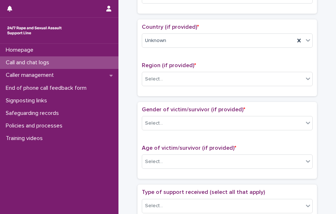
click at [170, 84] on div "Region (if provided) * Select..." at bounding box center [227, 77] width 171 height 30
click at [184, 92] on div "Country (if provided) * Unknown Region (if provided) * Select..." at bounding box center [226, 57] width 179 height 77
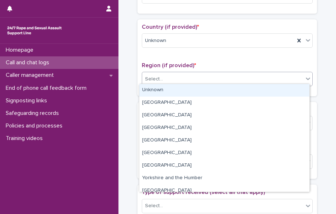
click at [164, 79] on input "text" at bounding box center [164, 78] width 1 height 7
click at [174, 92] on div "Unknown" at bounding box center [224, 90] width 170 height 13
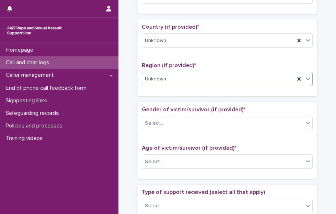
scroll to position [268, 0]
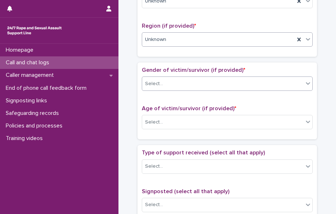
click at [163, 79] on div "Select..." at bounding box center [222, 84] width 161 height 12
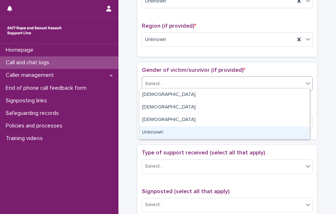
click at [159, 131] on div "Unknown" at bounding box center [224, 132] width 170 height 13
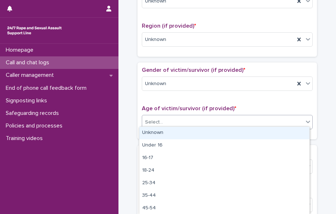
click at [177, 116] on div "Select..." at bounding box center [222, 122] width 161 height 12
click at [181, 127] on div "Unknown" at bounding box center [224, 133] width 170 height 13
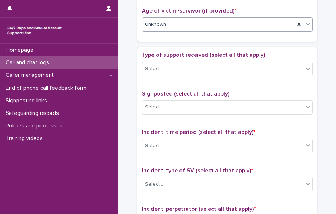
scroll to position [367, 0]
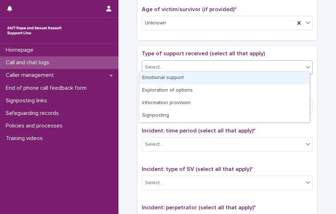
click at [172, 66] on div "Select..." at bounding box center [222, 67] width 161 height 12
click at [167, 77] on div "Emotional support" at bounding box center [224, 78] width 170 height 13
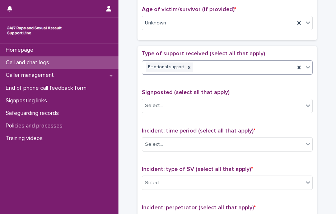
scroll to position [414, 0]
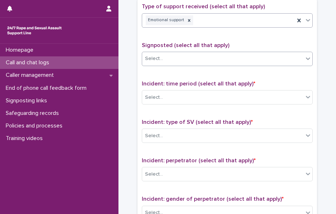
click at [162, 57] on div "Select..." at bounding box center [222, 59] width 161 height 12
click at [167, 43] on span "Signposted (select all that apply)" at bounding box center [186, 45] width 88 height 6
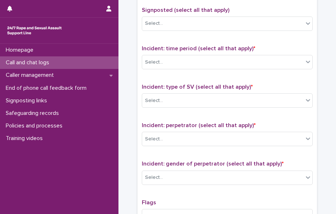
scroll to position [450, 0]
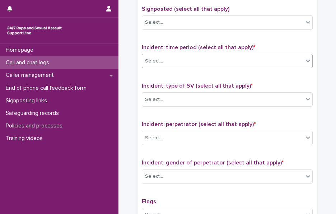
click at [158, 64] on div "Select..." at bounding box center [227, 61] width 171 height 14
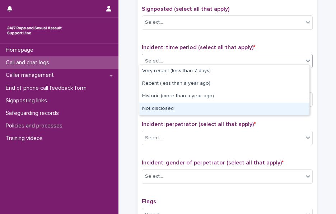
click at [164, 113] on div "Not disclosed" at bounding box center [224, 109] width 170 height 13
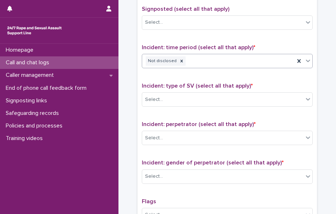
click at [168, 103] on div "Incident: type of SV (select all that apply) * Select..." at bounding box center [227, 98] width 171 height 30
click at [158, 96] on div "Select..." at bounding box center [154, 100] width 18 height 8
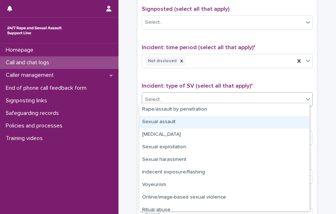
click at [168, 121] on div "Sexual assault" at bounding box center [224, 122] width 170 height 13
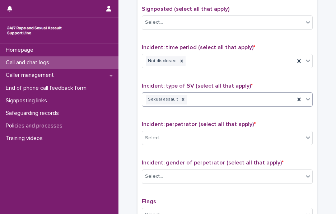
click at [206, 93] on div "Sexual assault" at bounding box center [218, 99] width 153 height 13
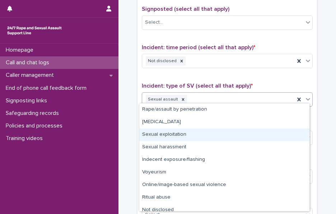
scroll to position [5, 0]
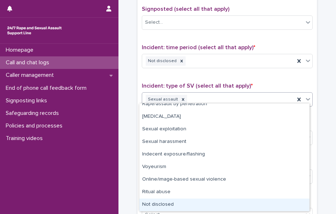
click at [169, 204] on div "Not disclosed" at bounding box center [224, 205] width 170 height 13
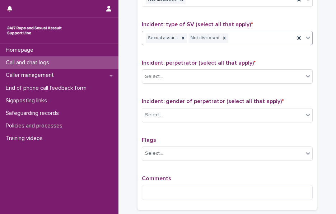
scroll to position [512, 0]
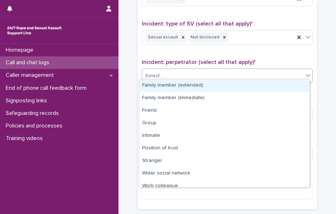
click at [164, 76] on div "Select..." at bounding box center [222, 76] width 161 height 12
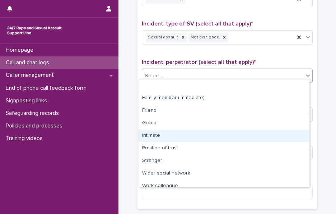
scroll to position [31, 0]
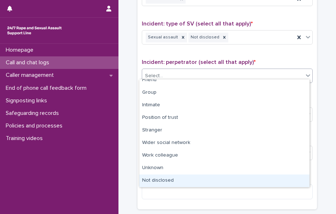
click at [173, 174] on div "Not disclosed" at bounding box center [224, 180] width 170 height 13
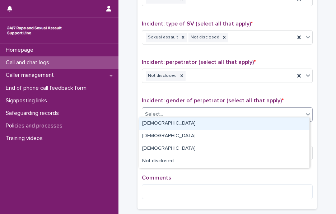
click at [154, 111] on div "Select..." at bounding box center [154, 115] width 18 height 8
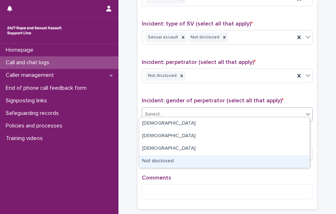
click at [171, 165] on div "Not disclosed" at bounding box center [224, 161] width 170 height 13
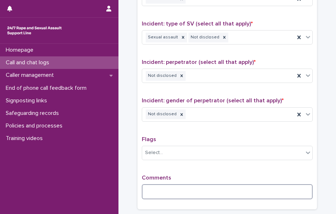
click at [154, 193] on textarea at bounding box center [227, 191] width 171 height 15
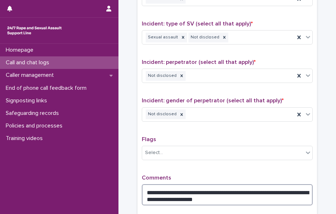
click at [276, 191] on textarea "**********" at bounding box center [227, 194] width 171 height 21
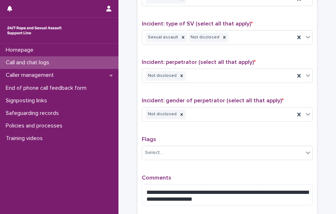
drag, startPoint x: 276, startPoint y: 191, endPoint x: 210, endPoint y: 126, distance: 92.7
click at [210, 126] on div "**********" at bounding box center [227, 58] width 171 height 306
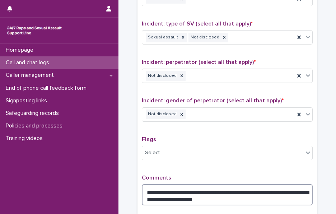
click at [276, 186] on textarea "**********" at bounding box center [227, 194] width 171 height 21
click at [211, 193] on textarea "**********" at bounding box center [227, 194] width 171 height 21
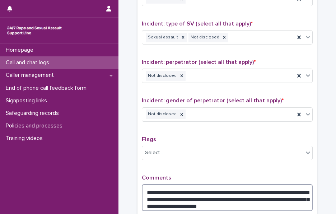
scroll to position [588, 0]
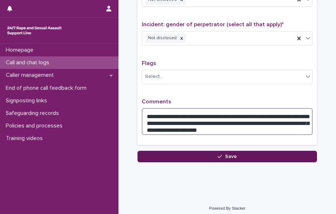
type textarea "**********"
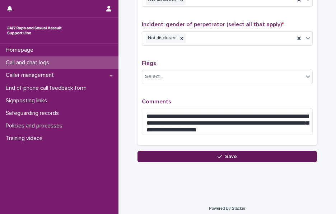
click at [191, 151] on button "Save" at bounding box center [226, 156] width 179 height 11
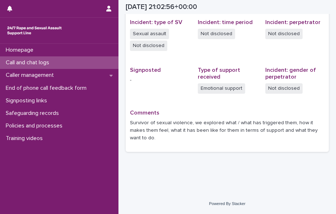
scroll to position [179, 0]
